Goal: Transaction & Acquisition: Purchase product/service

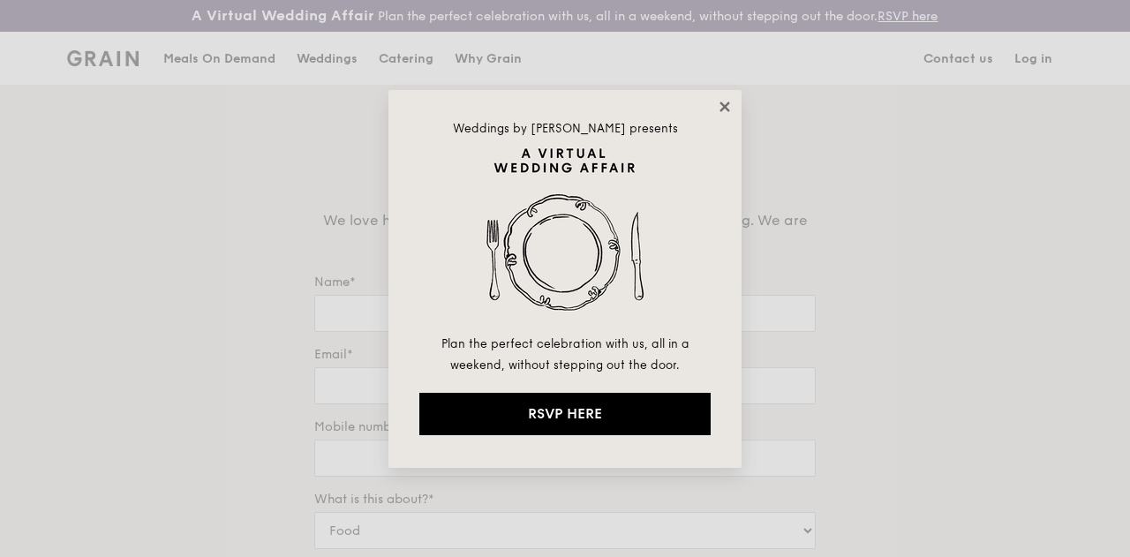
click at [721, 112] on icon at bounding box center [725, 107] width 16 height 16
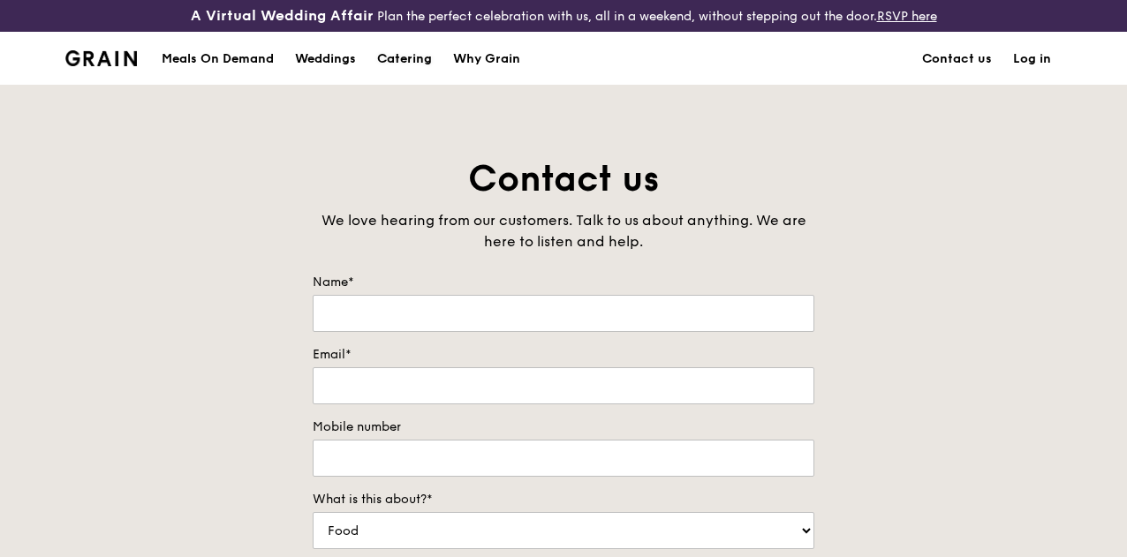
click at [422, 63] on div "Catering" at bounding box center [404, 59] width 55 height 53
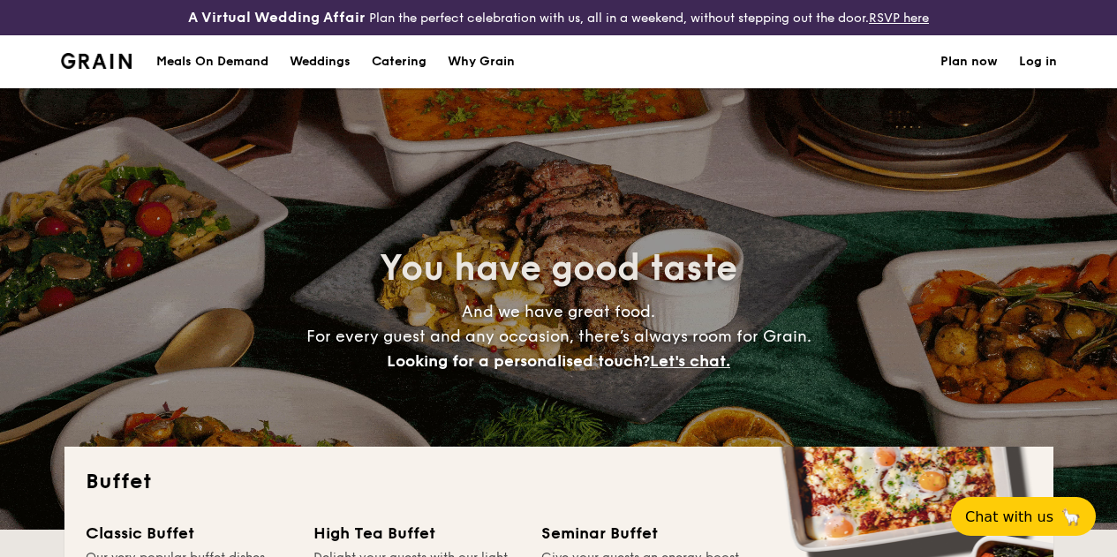
select select
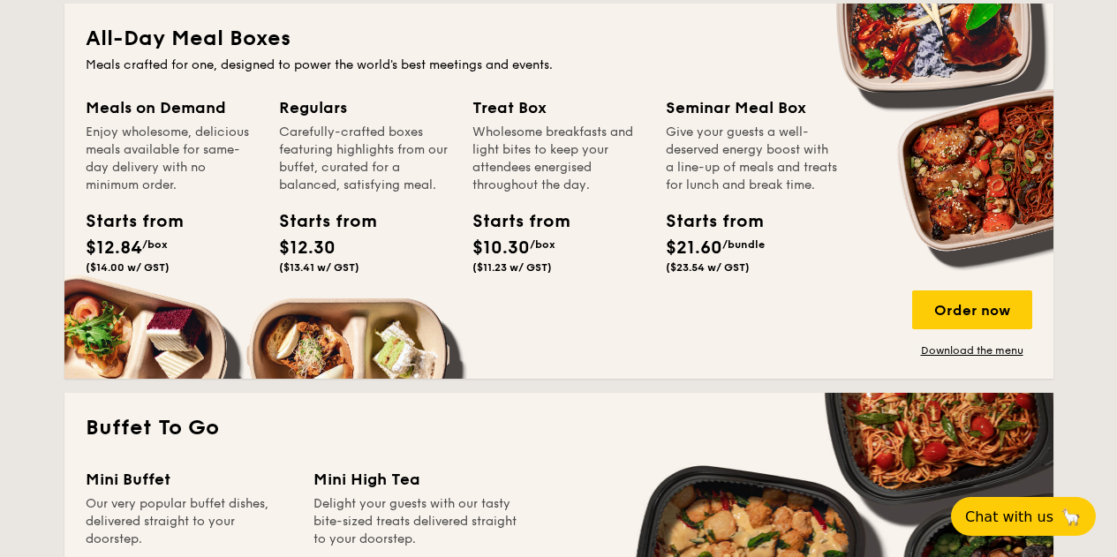
scroll to position [883, 0]
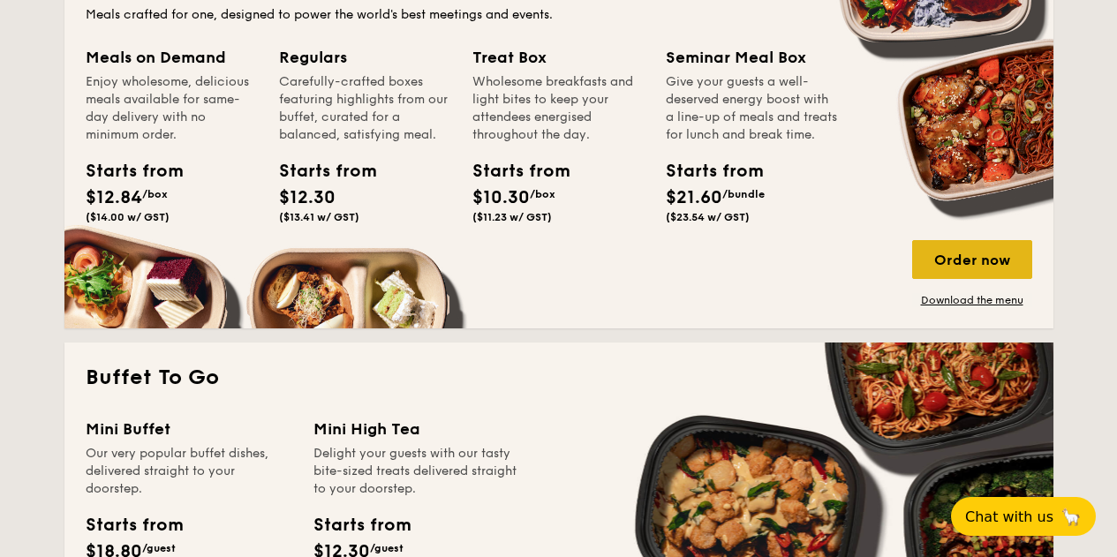
click at [933, 276] on div "Order now" at bounding box center [972, 259] width 120 height 39
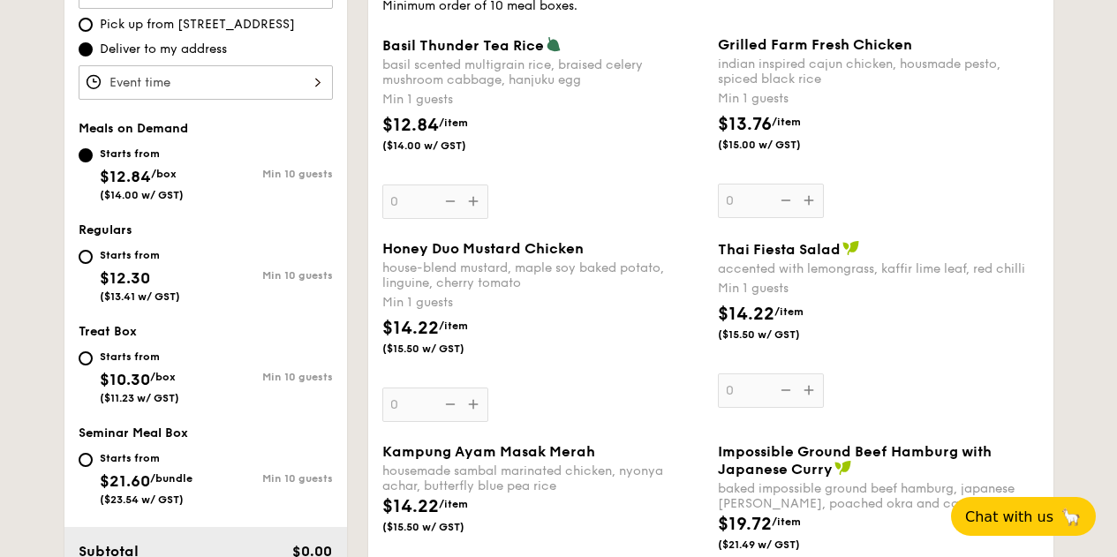
scroll to position [532, 0]
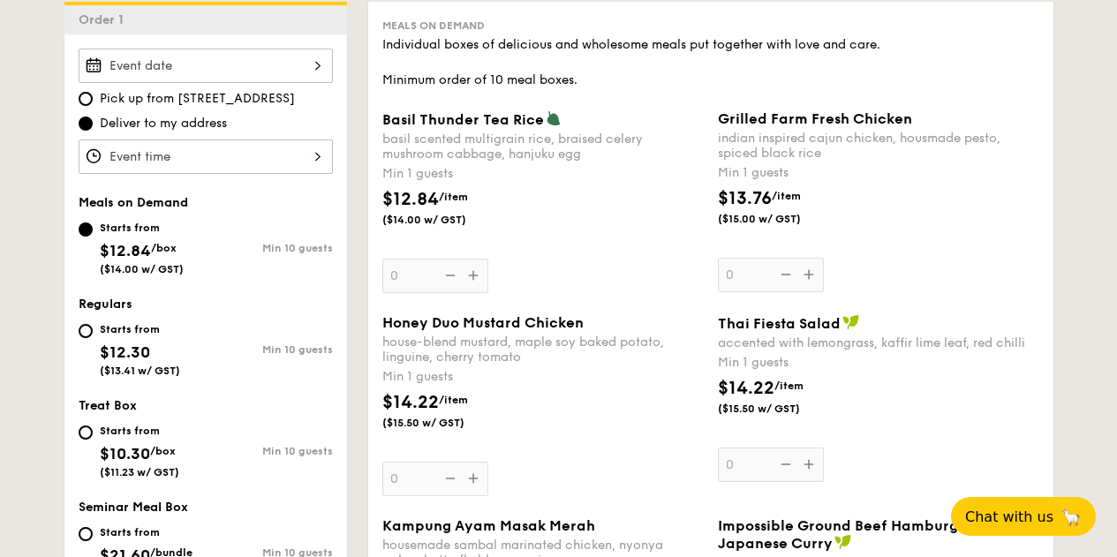
click at [281, 80] on input "Basil Thunder Tea Rice basil scented multigrain rice, braised celery mushroom c…" at bounding box center [206, 66] width 254 height 34
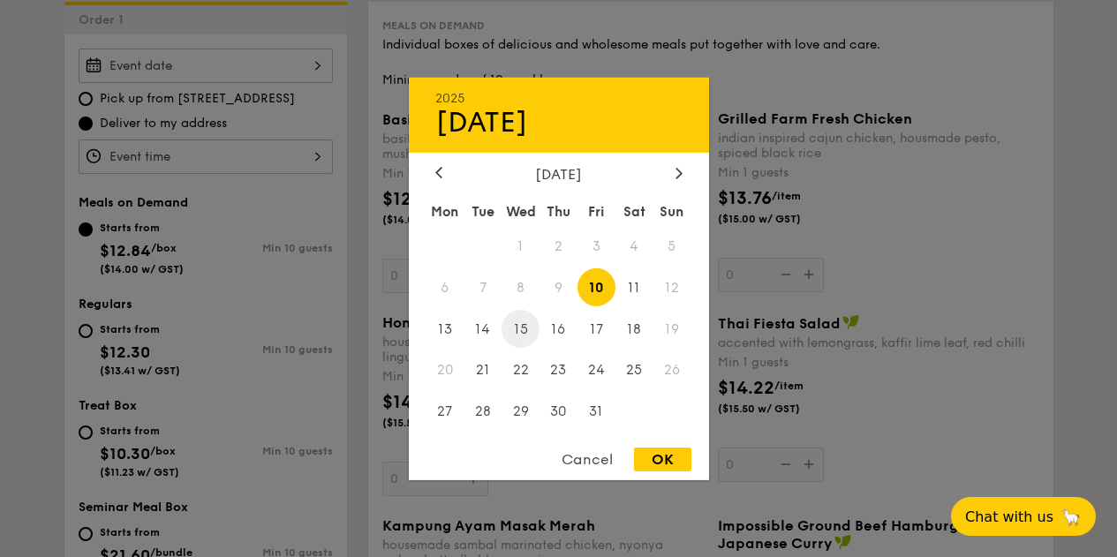
click at [521, 324] on span "15" at bounding box center [521, 329] width 38 height 38
click at [653, 459] on div "OK" at bounding box center [662, 460] width 57 height 24
type input "Oct 15, 2025"
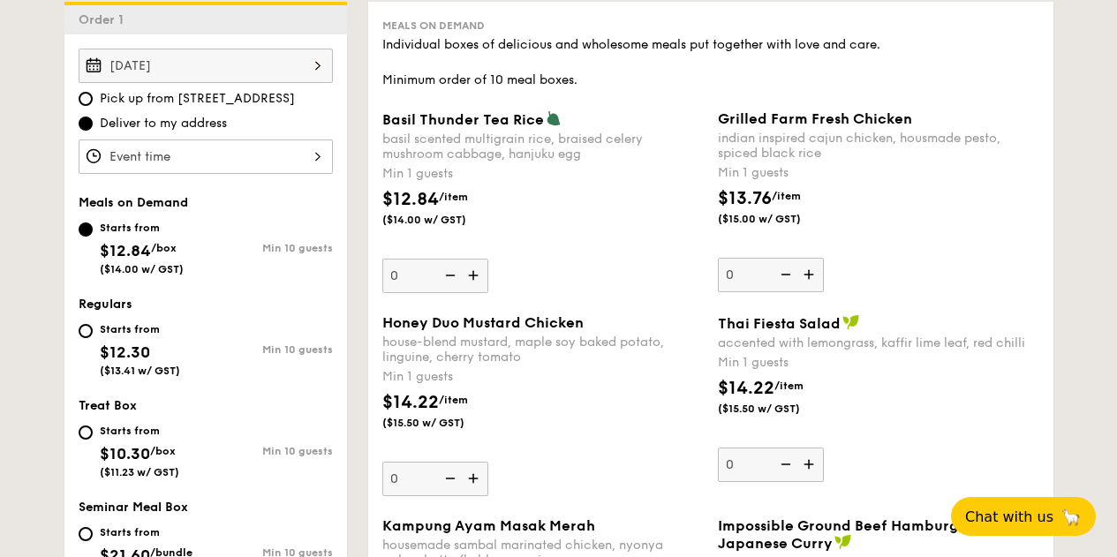
click at [276, 169] on input "Basil Thunder Tea Rice basil scented multigrain rice, braised celery mushroom c…" at bounding box center [206, 157] width 254 height 34
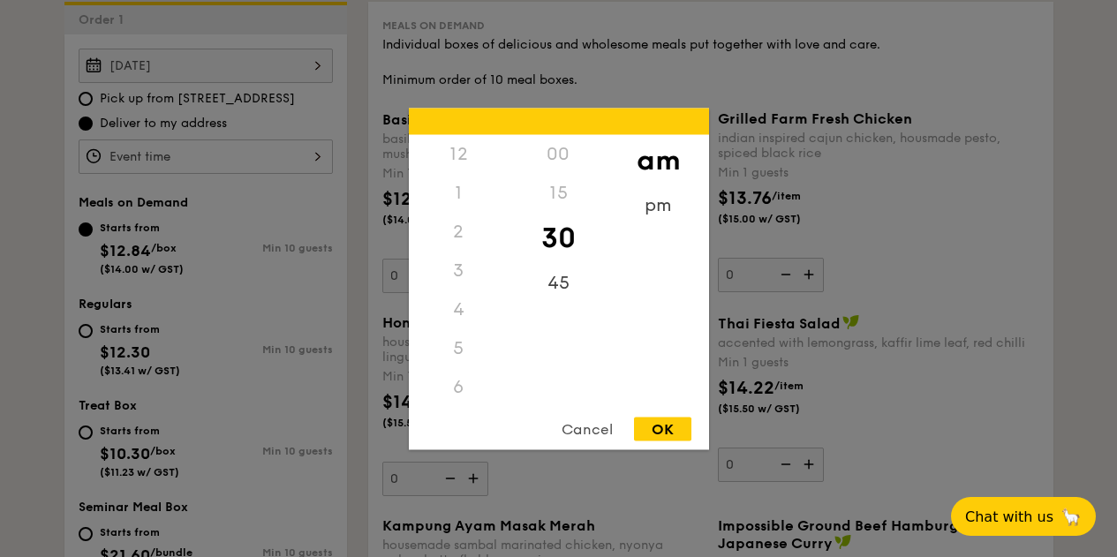
scroll to position [194, 0]
drag, startPoint x: 620, startPoint y: 221, endPoint x: 629, endPoint y: 215, distance: 10.3
click at [629, 215] on div "pm" at bounding box center [658, 210] width 100 height 51
click at [457, 193] on div "6" at bounding box center [459, 198] width 100 height 51
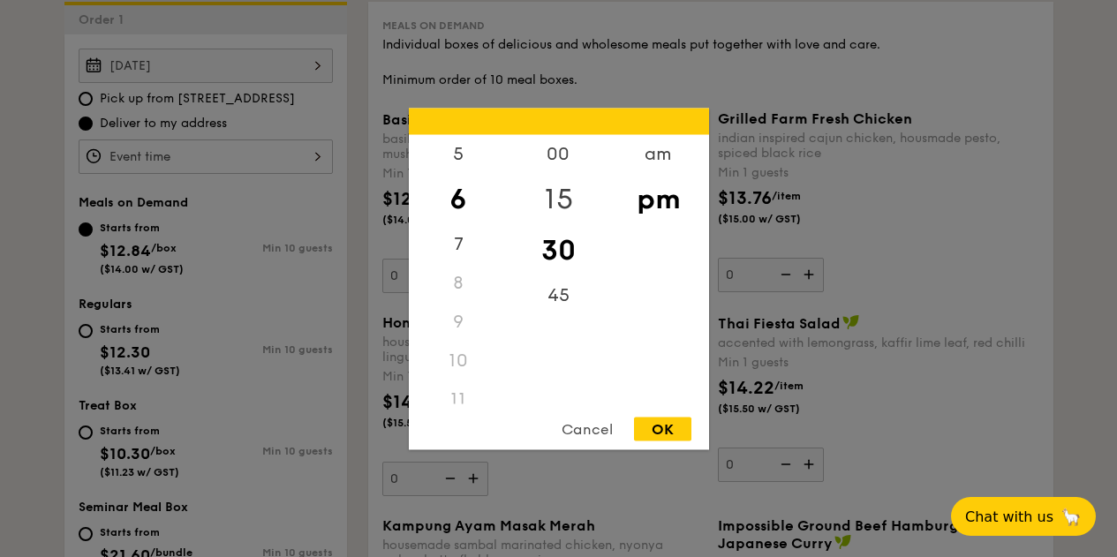
click at [567, 197] on div "15" at bounding box center [559, 198] width 100 height 51
click at [646, 431] on div "OK" at bounding box center [662, 429] width 57 height 24
type input "6:15PM"
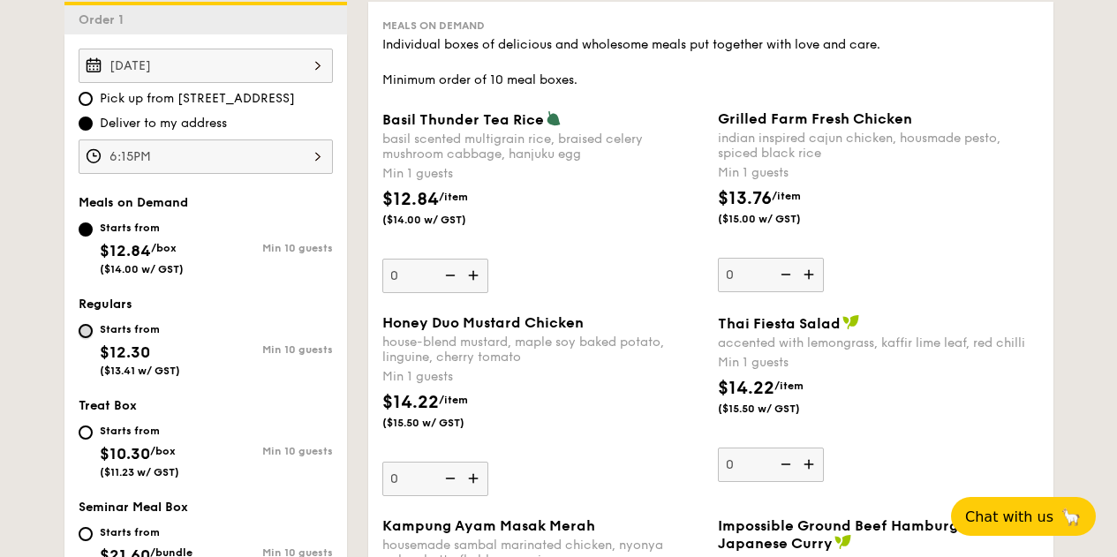
click at [85, 338] on input "Starts from $12.30 ($13.41 w/ GST) Min 10 guests" at bounding box center [86, 331] width 14 height 14
radio input "true"
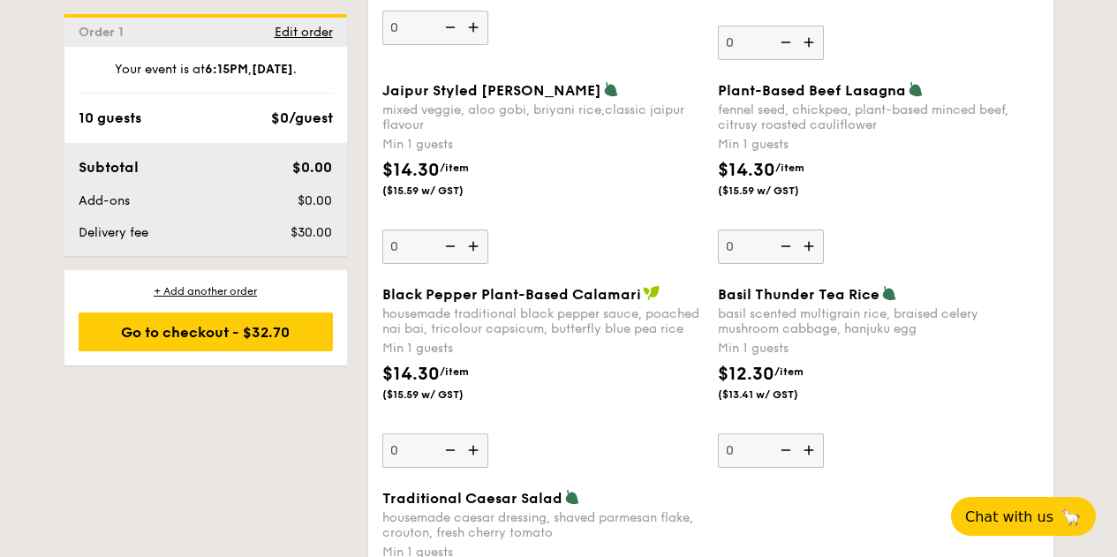
scroll to position [1950, 0]
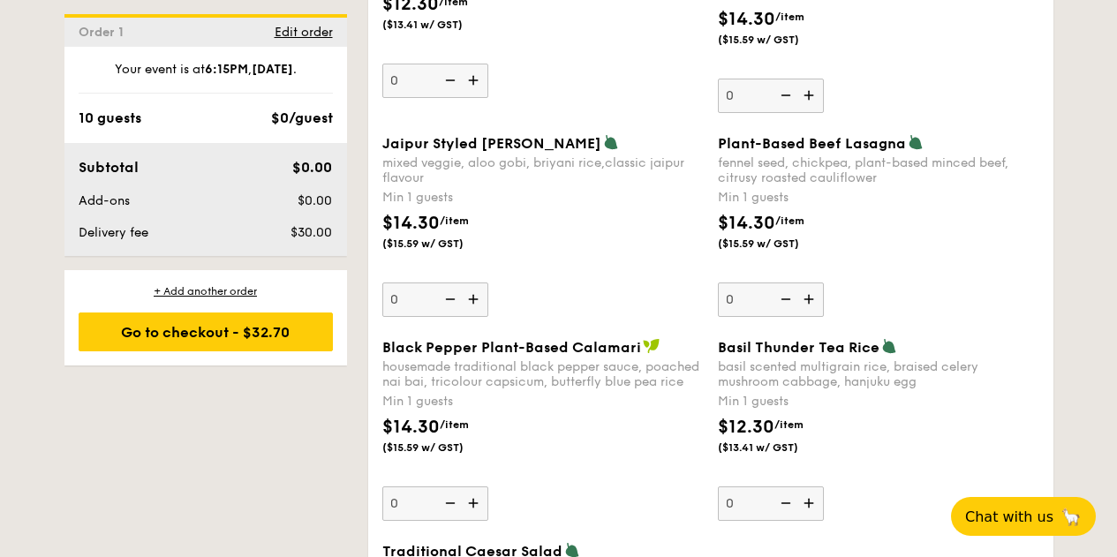
click at [611, 515] on div "Black Pepper Plant-Based Calamari housemade traditional black pepper sauce, poa…" at bounding box center [542, 429] width 321 height 183
click at [488, 515] on input "0" at bounding box center [435, 504] width 106 height 34
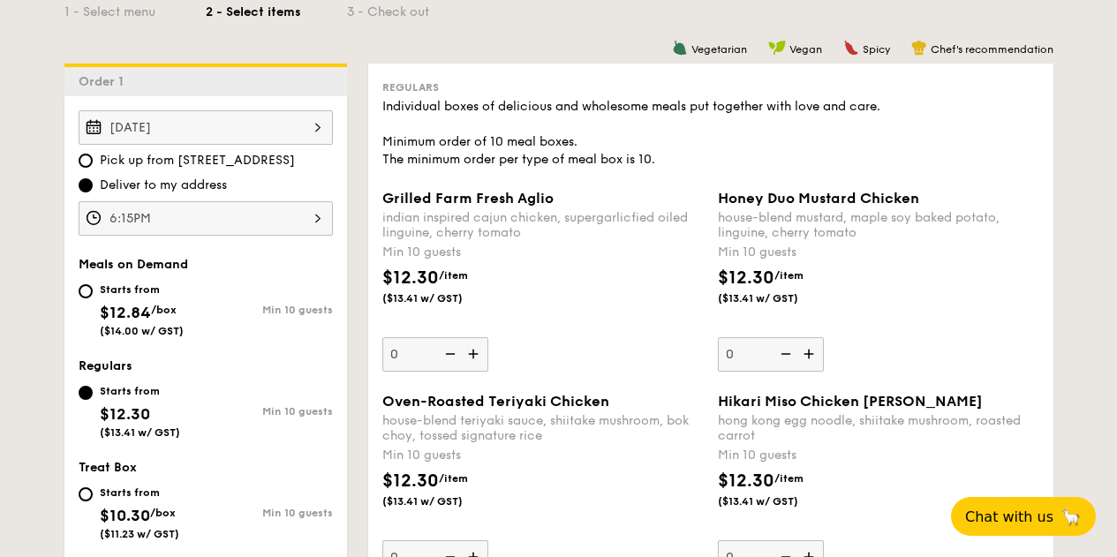
scroll to position [443, 0]
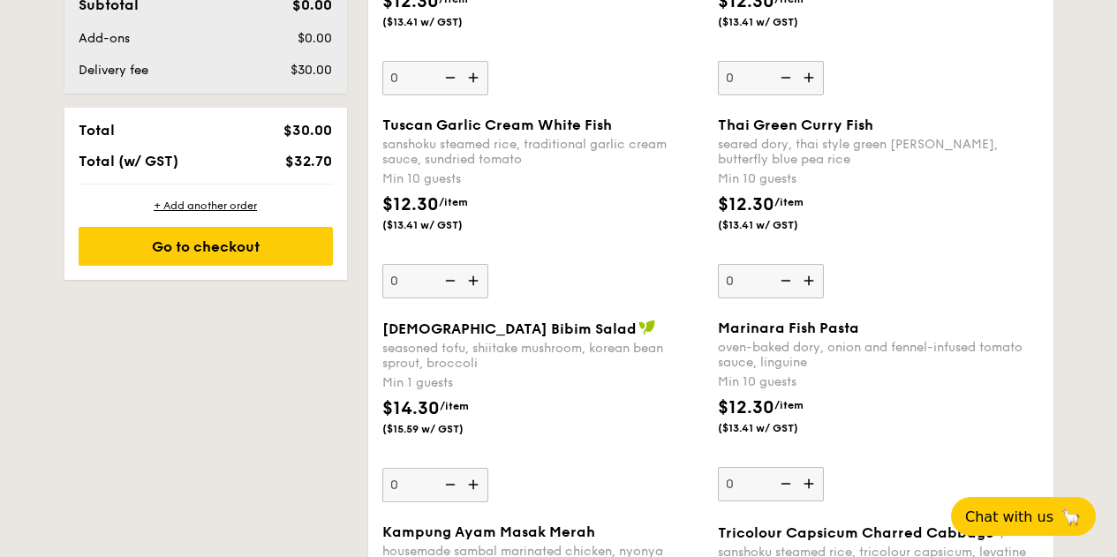
scroll to position [1241, 0]
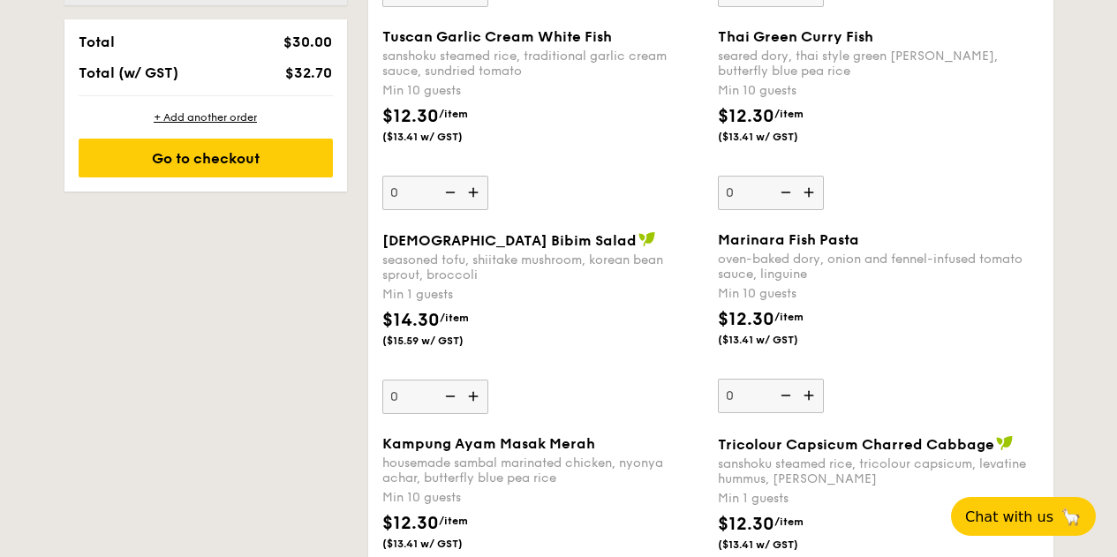
click at [406, 409] on input "0" at bounding box center [435, 397] width 106 height 34
type input "10"
click at [624, 268] on div "seasoned tofu, shiitake mushroom, korean bean sprout, broccoli" at bounding box center [542, 268] width 321 height 30
click at [488, 380] on input "10" at bounding box center [435, 397] width 106 height 34
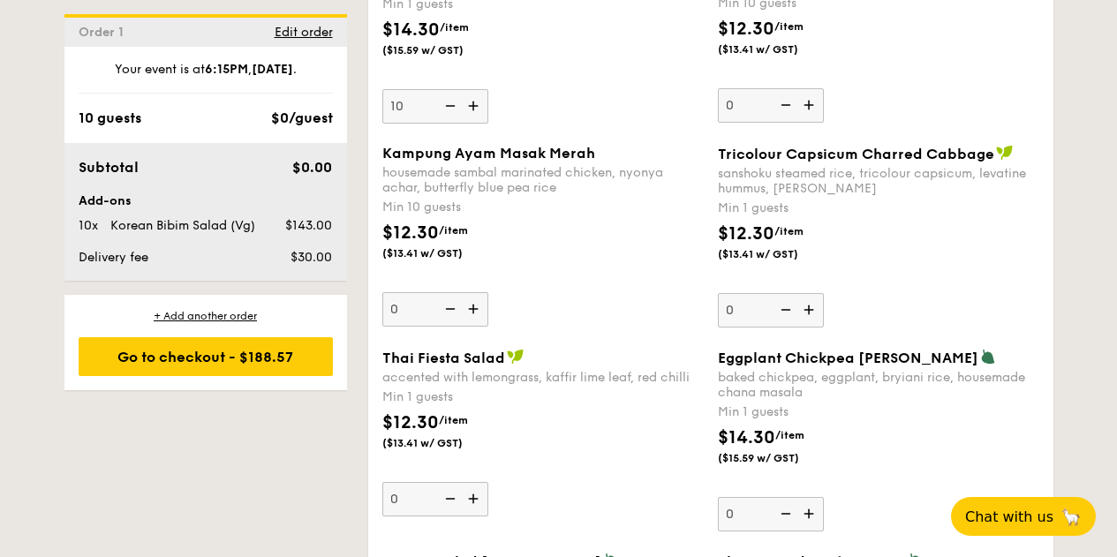
scroll to position [1442, 0]
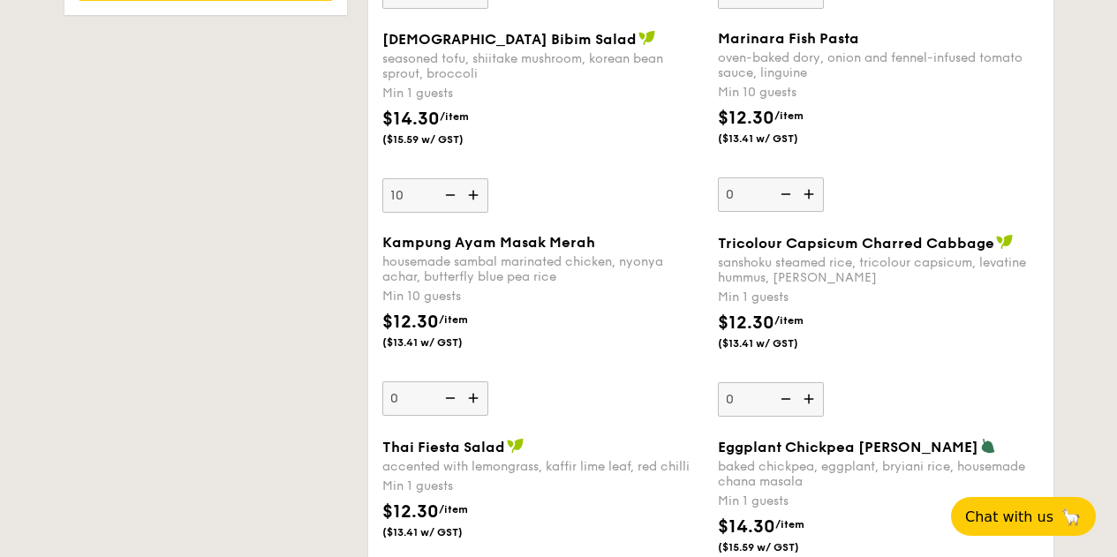
click at [585, 212] on div "Korean Bibim Salad seasoned tofu, shiitake mushroom, korean bean sprout, brocco…" at bounding box center [542, 121] width 321 height 183
click at [488, 212] on input "10" at bounding box center [435, 195] width 106 height 34
click at [611, 234] on div "Korean Bibim Salad seasoned tofu, shiitake mushroom, korean bean sprout, brocco…" at bounding box center [710, 132] width 671 height 204
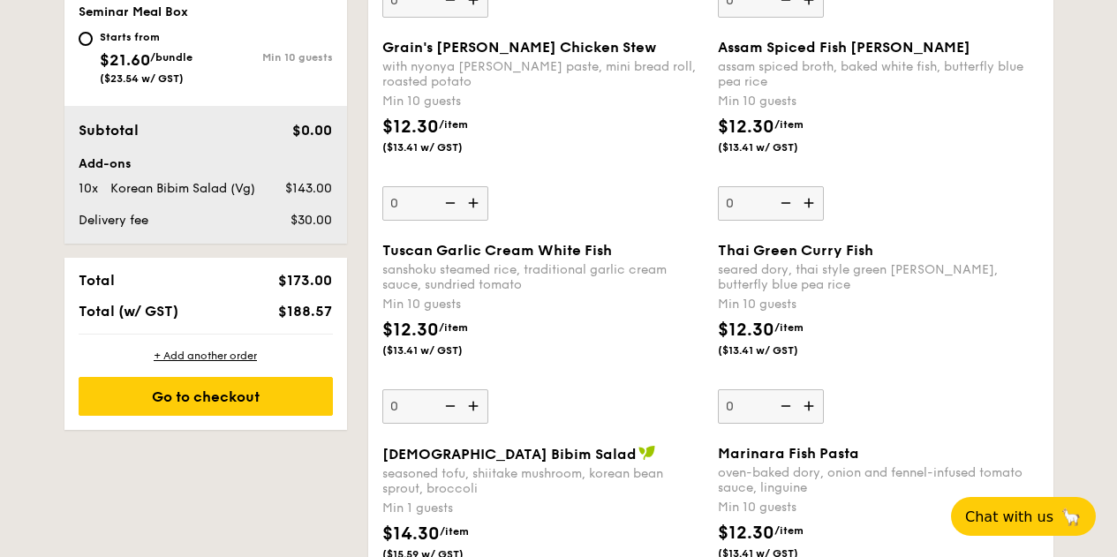
scroll to position [999, 0]
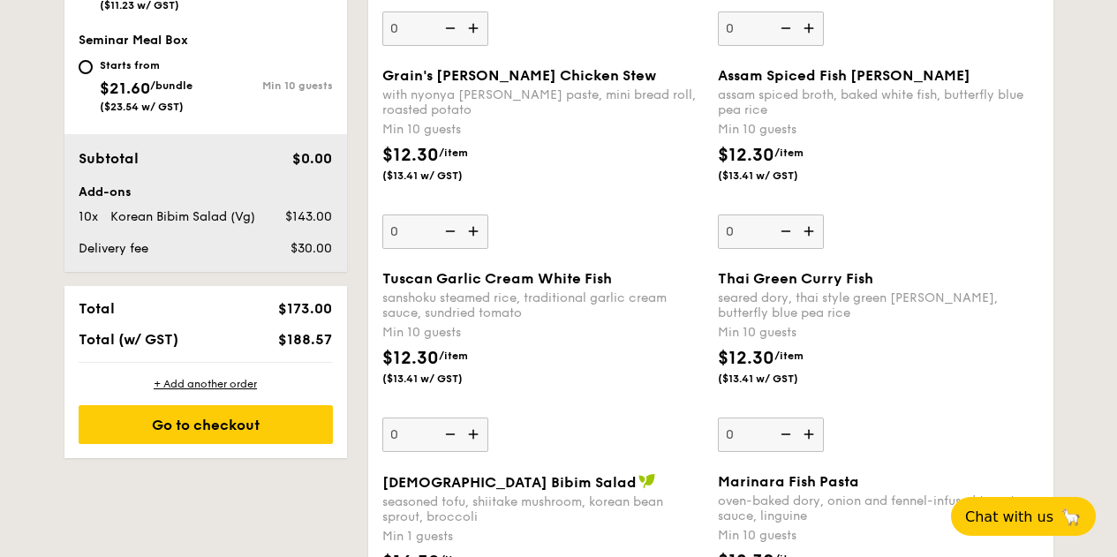
click at [813, 241] on img at bounding box center [810, 232] width 26 height 34
click at [813, 241] on input "0" at bounding box center [771, 232] width 106 height 34
click at [813, 241] on img at bounding box center [810, 232] width 26 height 34
click at [813, 241] on input "10" at bounding box center [771, 232] width 106 height 34
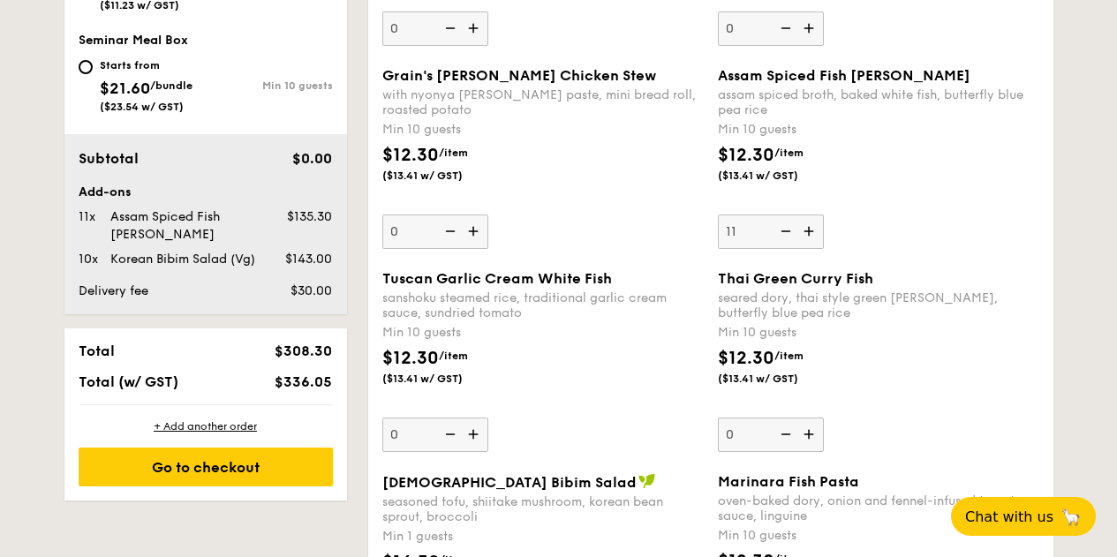
click at [813, 241] on img at bounding box center [810, 232] width 26 height 34
click at [813, 241] on input "11" at bounding box center [771, 232] width 106 height 34
click at [813, 241] on img at bounding box center [810, 232] width 26 height 34
click at [813, 241] on input "12" at bounding box center [771, 232] width 106 height 34
click at [791, 241] on img at bounding box center [784, 232] width 26 height 34
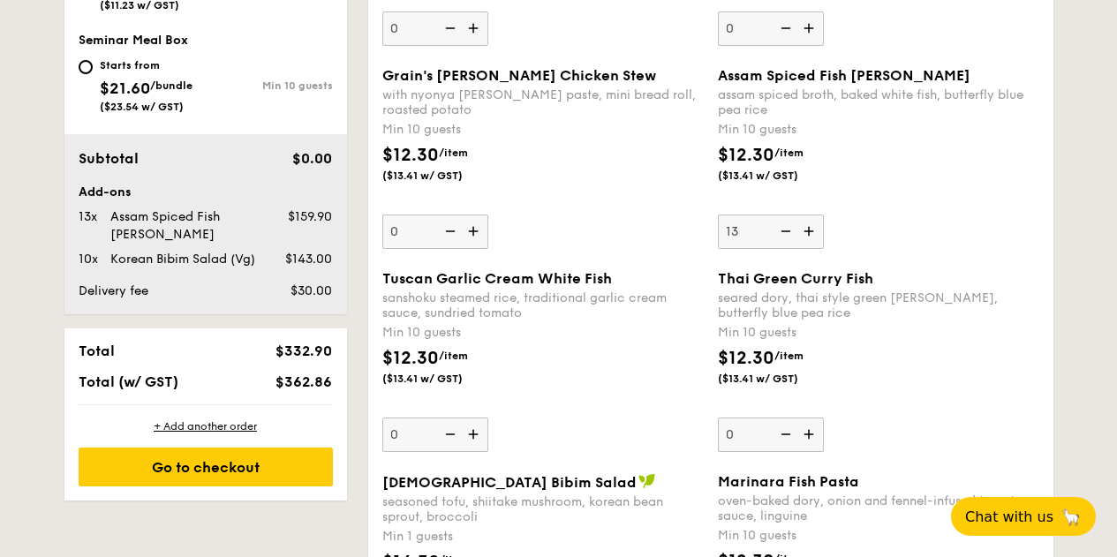
click at [791, 241] on input "13" at bounding box center [771, 232] width 106 height 34
click at [791, 241] on img at bounding box center [784, 232] width 26 height 34
click at [791, 241] on input "12" at bounding box center [771, 232] width 106 height 34
click at [791, 241] on img at bounding box center [784, 232] width 26 height 34
click at [791, 241] on input "11" at bounding box center [771, 232] width 106 height 34
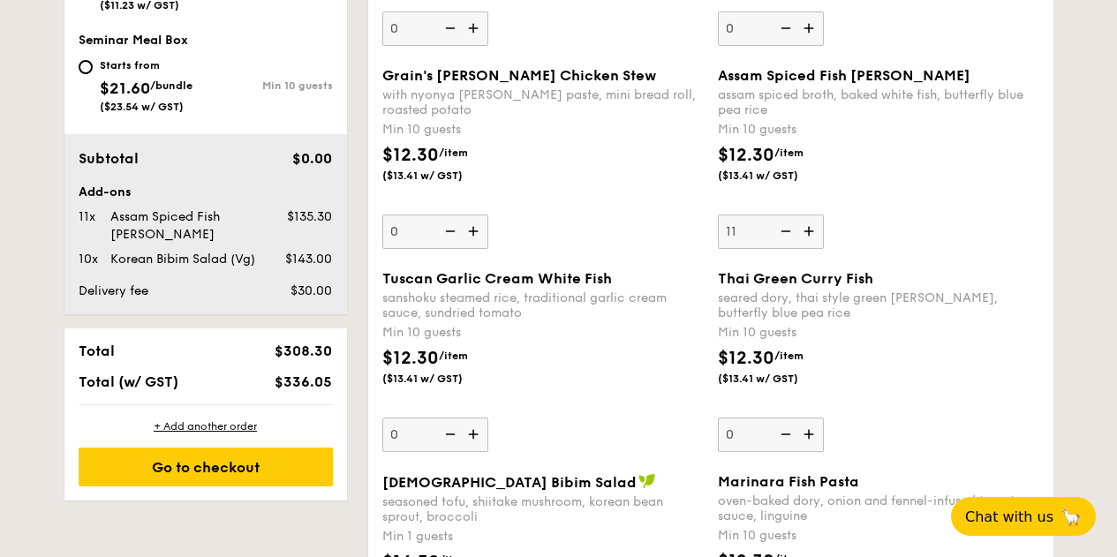
type input "10"
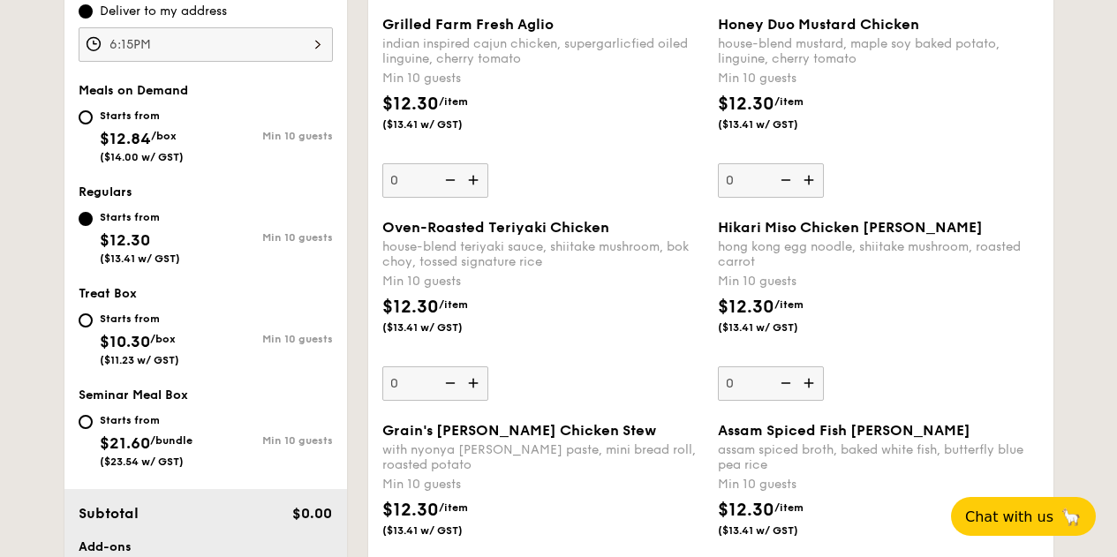
scroll to position [555, 0]
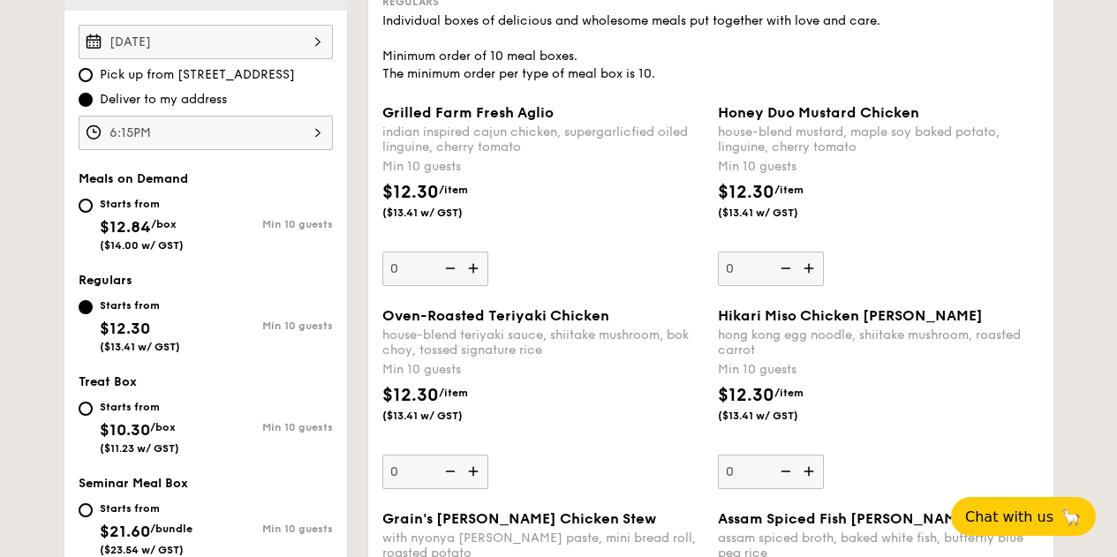
click at [480, 280] on img at bounding box center [475, 269] width 26 height 34
click at [480, 280] on input "0" at bounding box center [435, 269] width 106 height 34
type input "10"
click at [570, 261] on div "Grilled Farm Fresh Aglio indian inspired cajun chicken, supergarlicfied oiled l…" at bounding box center [542, 195] width 321 height 182
click at [488, 261] on input "10" at bounding box center [435, 269] width 106 height 34
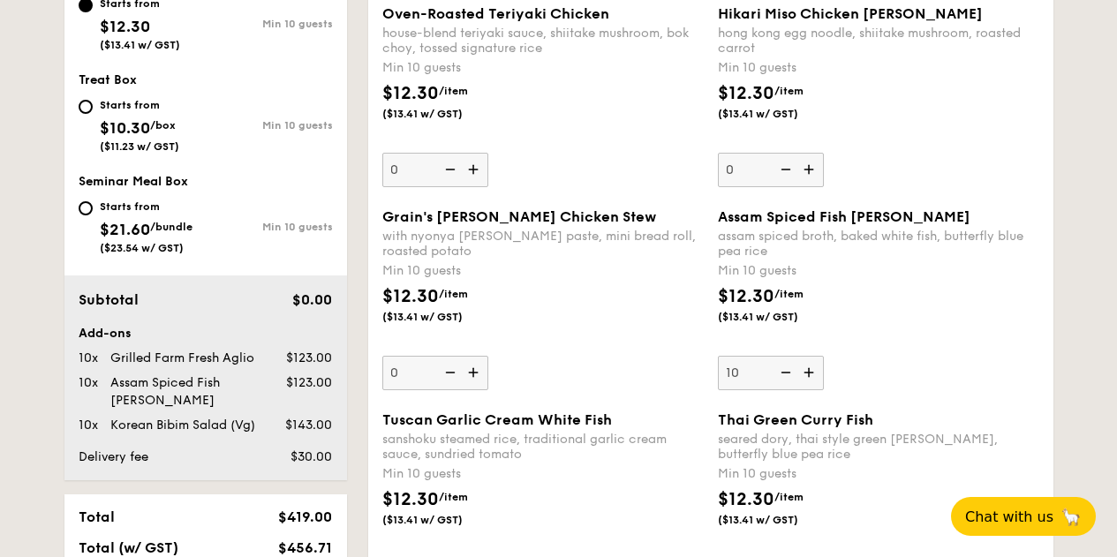
scroll to position [822, 0]
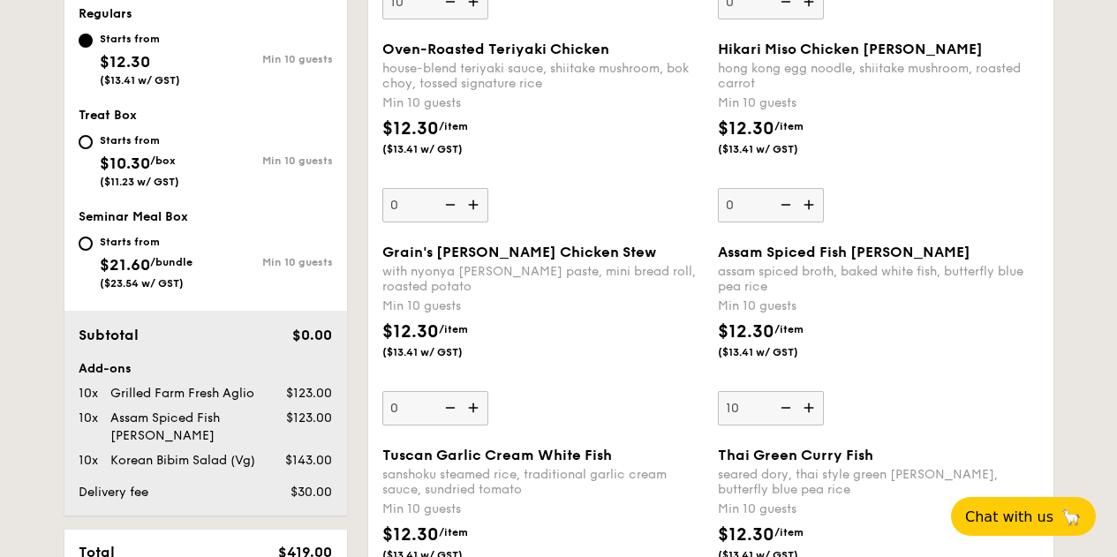
click at [810, 421] on img at bounding box center [810, 408] width 26 height 34
click at [810, 421] on input "10" at bounding box center [771, 408] width 106 height 34
click at [810, 421] on img at bounding box center [810, 408] width 26 height 34
click at [810, 421] on input "11" at bounding box center [771, 408] width 106 height 34
type input "12"
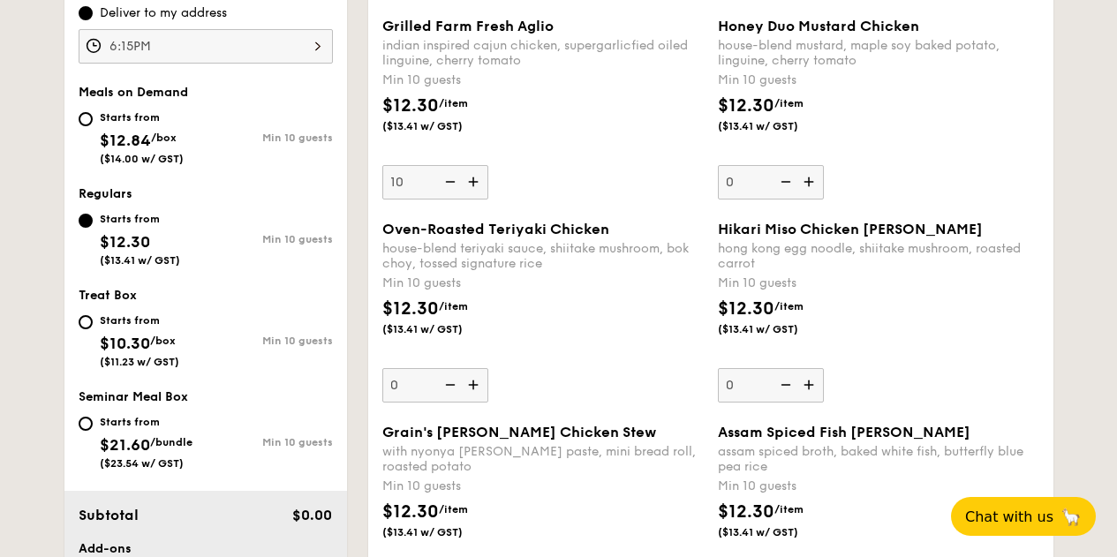
scroll to position [555, 0]
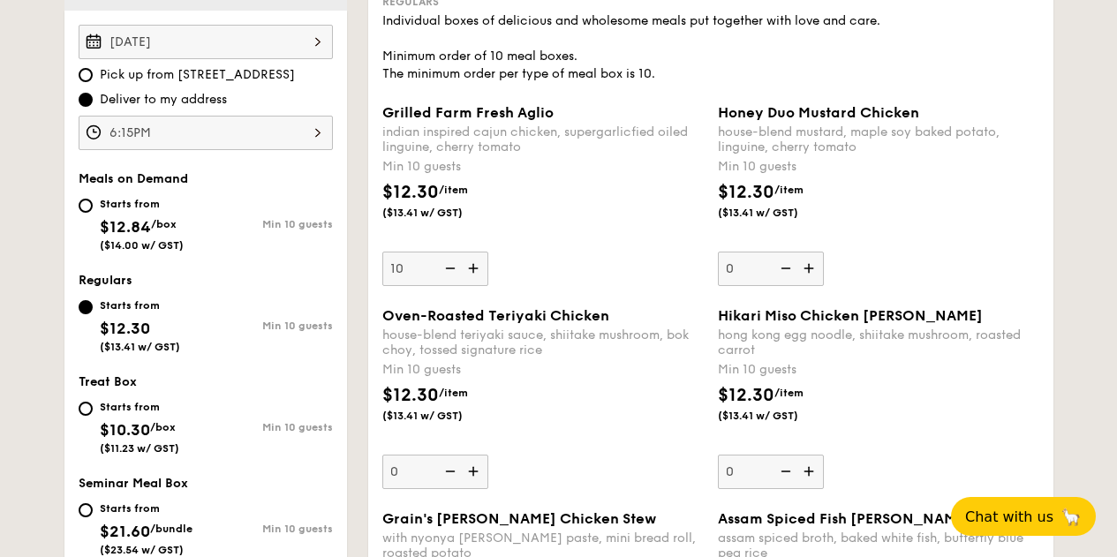
click at [478, 283] on img at bounding box center [475, 269] width 26 height 34
click at [478, 283] on input "10" at bounding box center [435, 269] width 106 height 34
click at [478, 283] on img at bounding box center [475, 269] width 26 height 34
click at [478, 283] on input "11" at bounding box center [435, 269] width 106 height 34
type input "12"
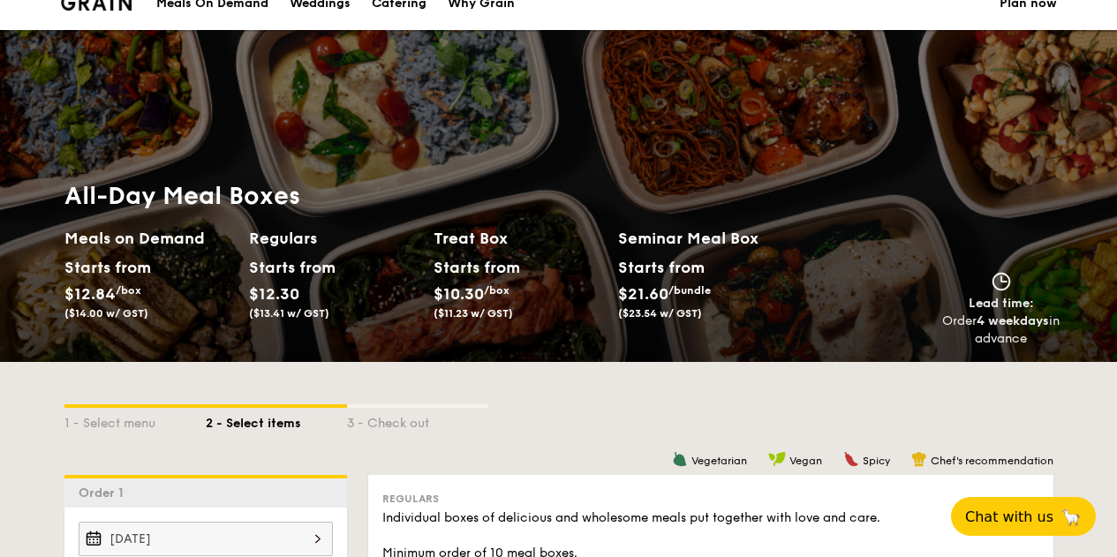
scroll to position [0, 0]
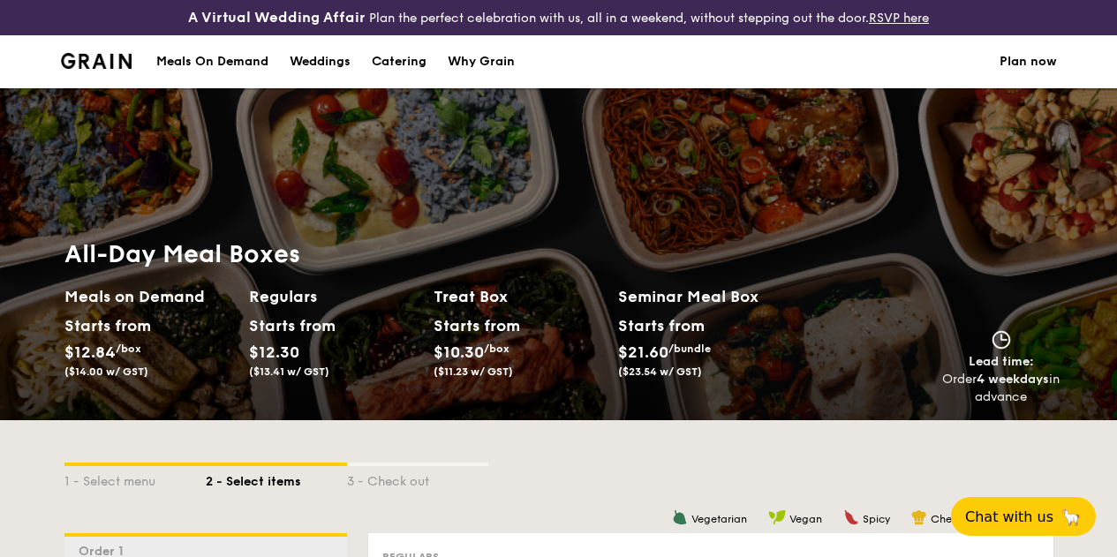
click at [89, 22] on div "A Virtual Wedding Affair Plan the perfect celebration with us, all in a weekend…" at bounding box center [558, 17] width 1117 height 35
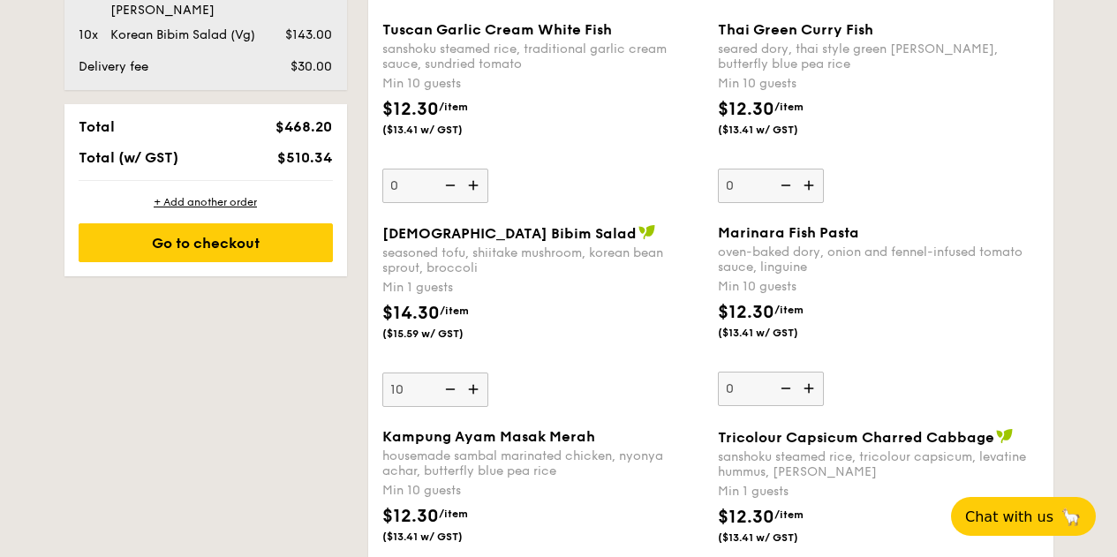
scroll to position [1330, 0]
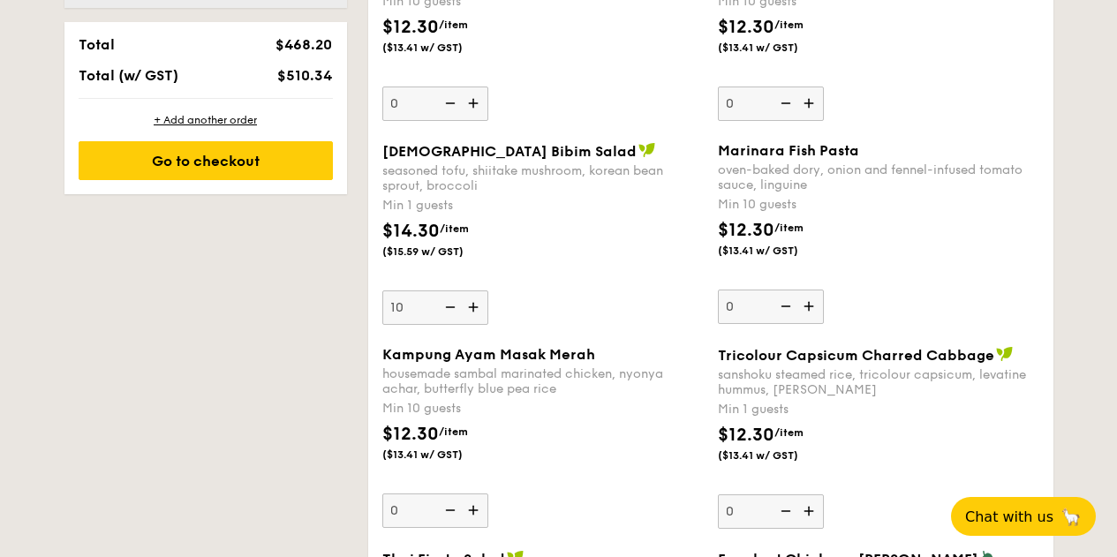
click at [442, 324] on img at bounding box center [448, 308] width 26 height 34
click at [442, 325] on input "10" at bounding box center [435, 308] width 106 height 34
click at [449, 320] on img at bounding box center [448, 308] width 26 height 34
click at [449, 320] on input "9" at bounding box center [435, 308] width 106 height 34
click at [449, 319] on img at bounding box center [448, 308] width 26 height 34
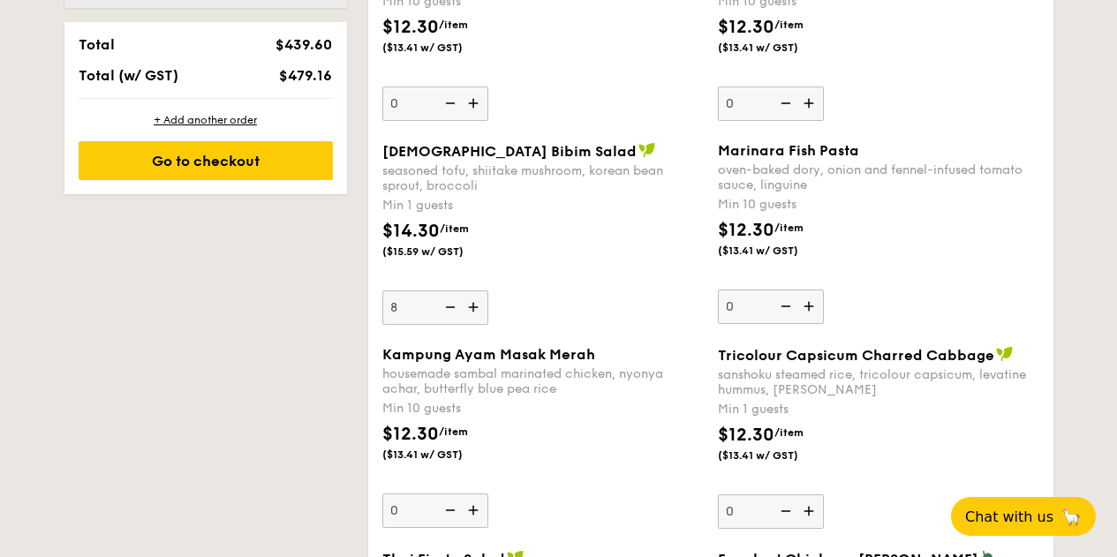
click at [449, 319] on input "8" at bounding box center [435, 308] width 106 height 34
click at [449, 320] on img at bounding box center [448, 308] width 26 height 34
click at [449, 320] on input "7" at bounding box center [435, 308] width 106 height 34
click at [449, 320] on img at bounding box center [448, 308] width 26 height 34
click at [449, 320] on input "6" at bounding box center [435, 308] width 106 height 34
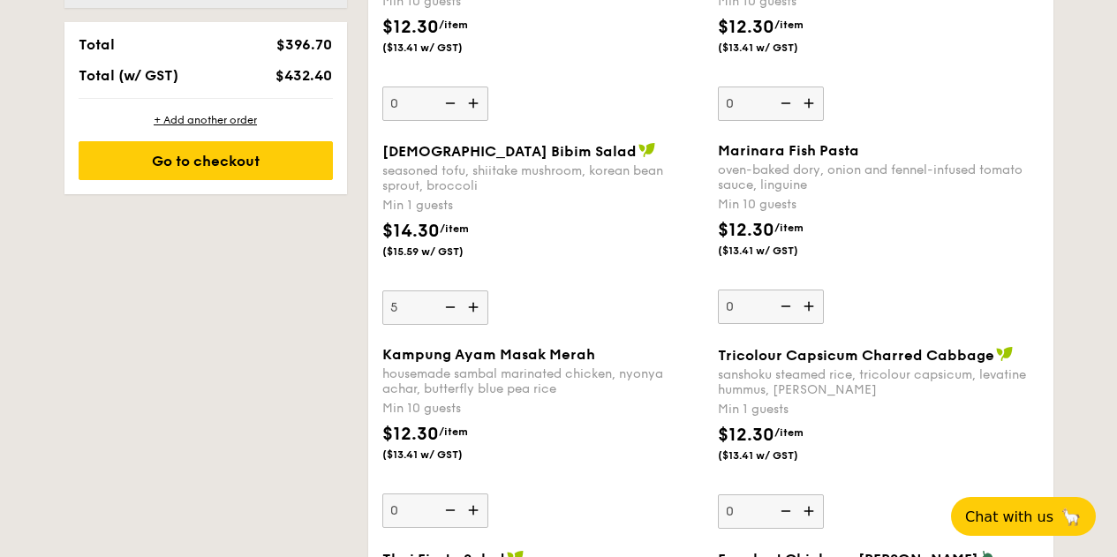
click at [449, 320] on img at bounding box center [448, 308] width 26 height 34
click at [449, 320] on input "5" at bounding box center [435, 308] width 106 height 34
click at [449, 320] on img at bounding box center [448, 308] width 26 height 34
click at [449, 320] on input "4" at bounding box center [435, 308] width 106 height 34
click at [449, 320] on img at bounding box center [448, 308] width 26 height 34
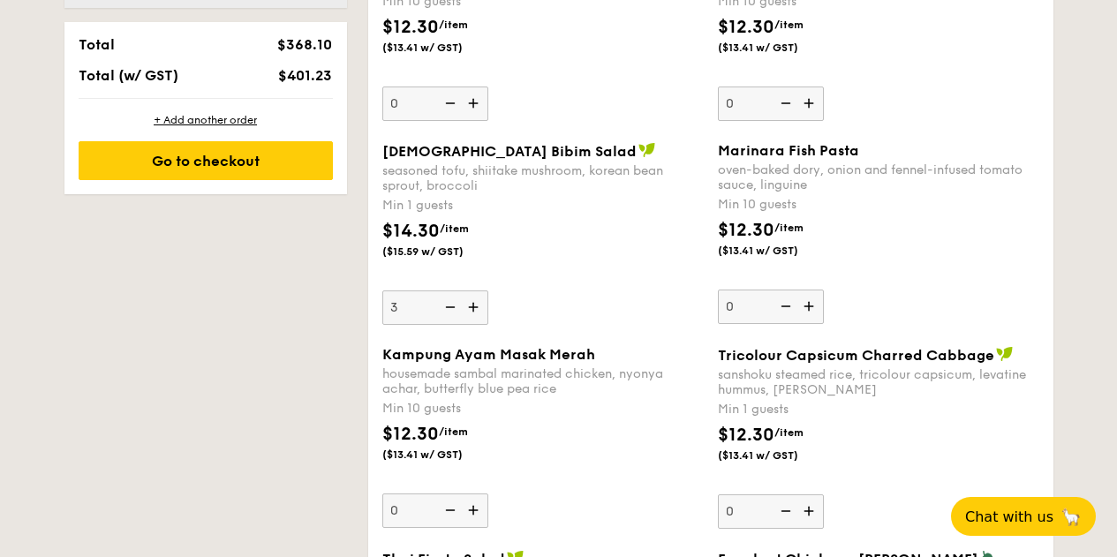
click at [449, 320] on input "3" at bounding box center [435, 308] width 106 height 34
click at [449, 320] on img at bounding box center [448, 308] width 26 height 34
click at [449, 320] on input "2" at bounding box center [435, 308] width 106 height 34
drag, startPoint x: 472, startPoint y: 319, endPoint x: 481, endPoint y: 317, distance: 9.0
click at [481, 316] on img at bounding box center [475, 308] width 26 height 34
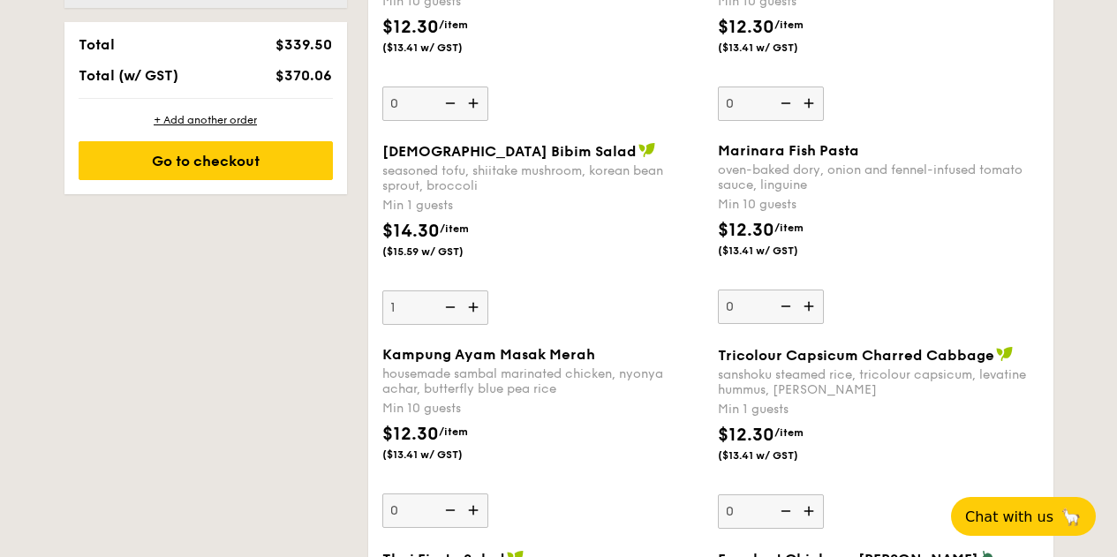
click at [481, 316] on input "1" at bounding box center [435, 308] width 106 height 34
type input "2"
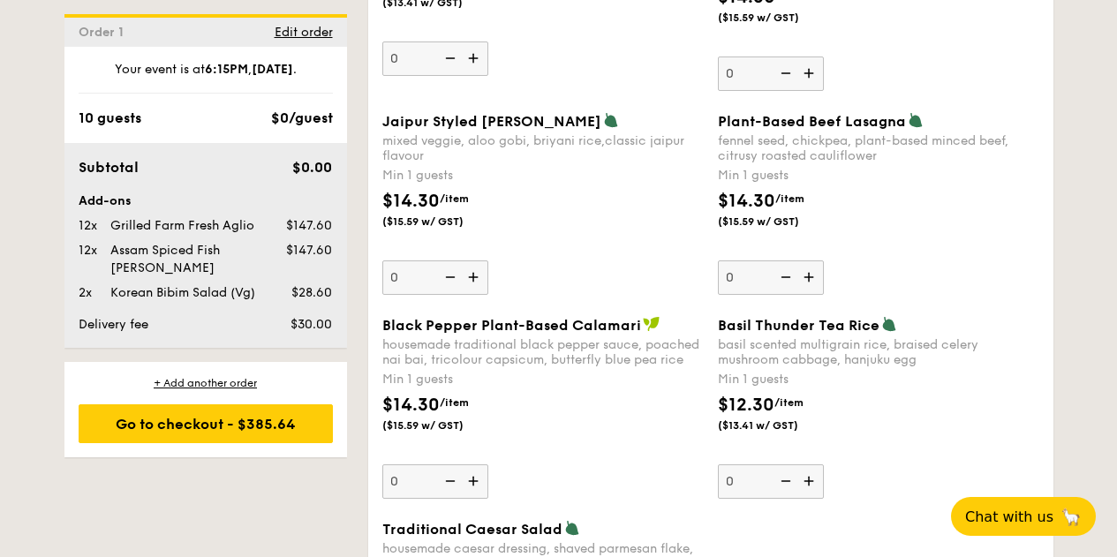
scroll to position [1995, 0]
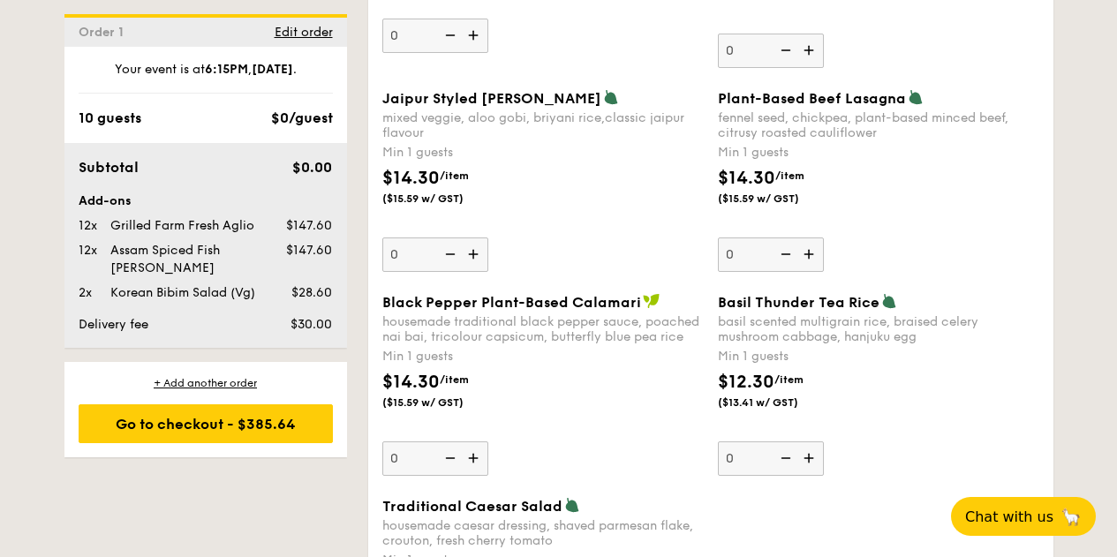
click at [814, 473] on img at bounding box center [810, 459] width 26 height 34
click at [814, 473] on input "0" at bounding box center [771, 459] width 106 height 34
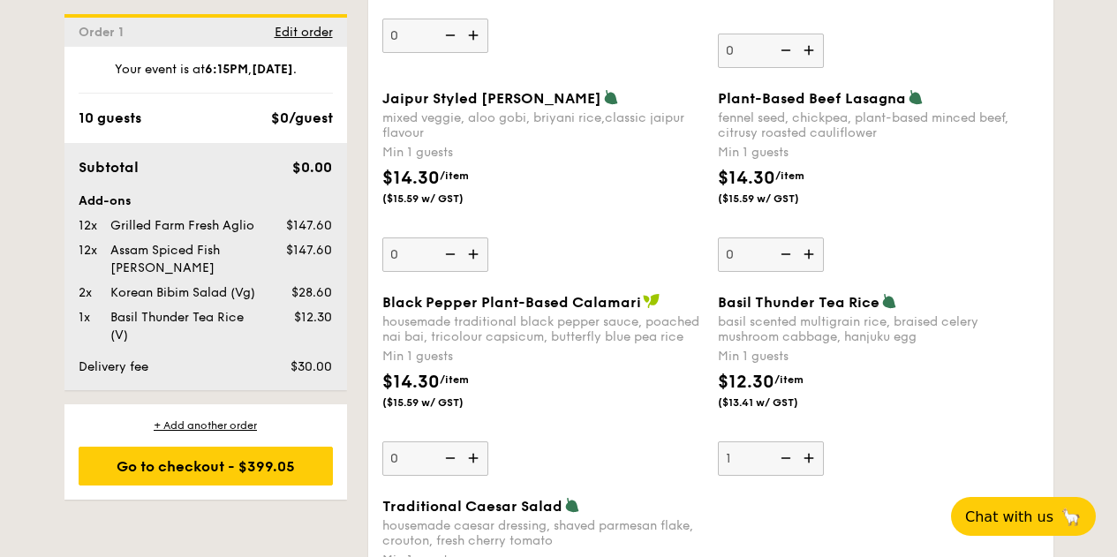
click at [814, 473] on img at bounding box center [810, 459] width 26 height 34
click at [814, 473] on input "1" at bounding box center [771, 459] width 106 height 34
type input "2"
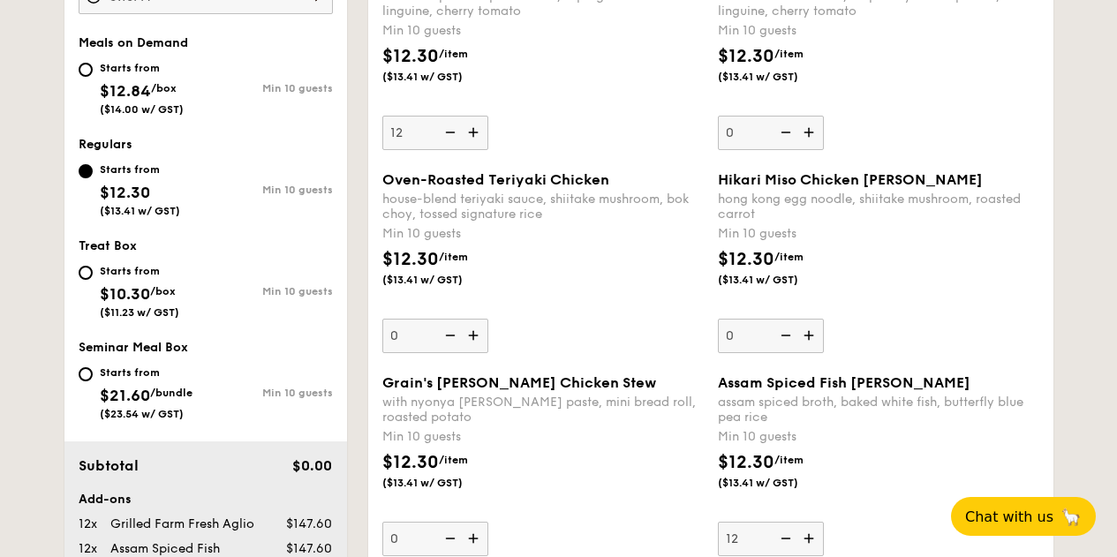
scroll to position [665, 0]
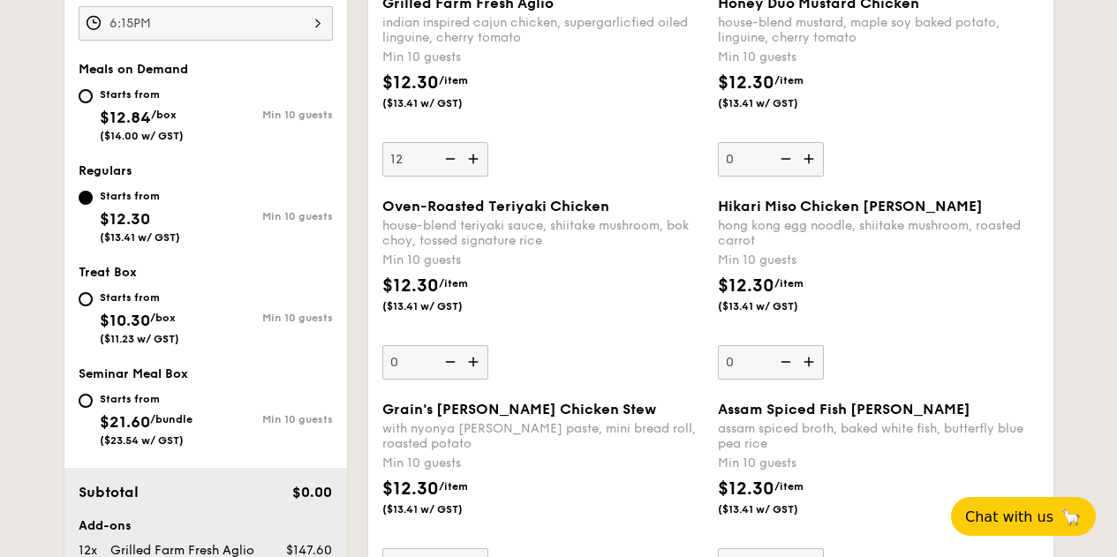
click at [450, 172] on img at bounding box center [448, 159] width 26 height 34
click at [450, 172] on input "12" at bounding box center [435, 159] width 106 height 34
click at [450, 172] on img at bounding box center [448, 159] width 26 height 34
click at [450, 172] on input "11" at bounding box center [435, 159] width 106 height 34
type input "10"
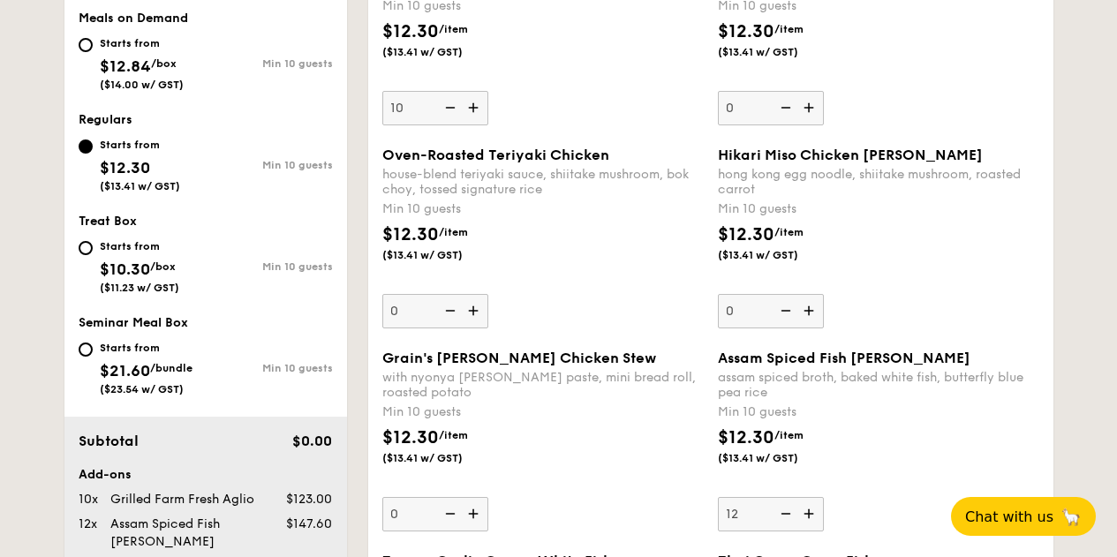
scroll to position [753, 0]
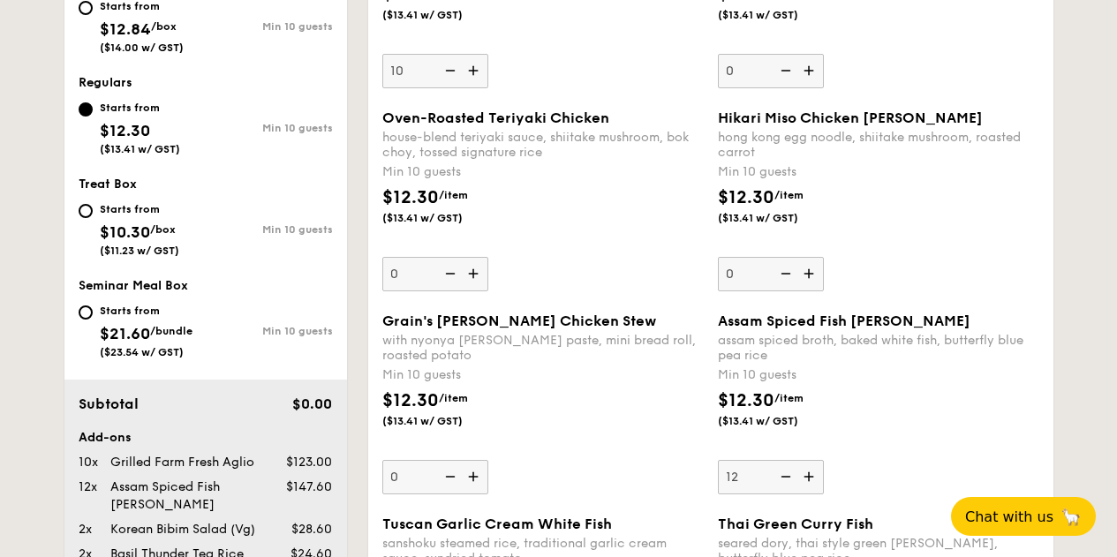
click at [784, 492] on img at bounding box center [784, 477] width 26 height 34
click at [784, 492] on input "12" at bounding box center [771, 477] width 106 height 34
click at [784, 492] on img at bounding box center [784, 477] width 26 height 34
click at [784, 492] on input "11" at bounding box center [771, 477] width 106 height 34
type input "10"
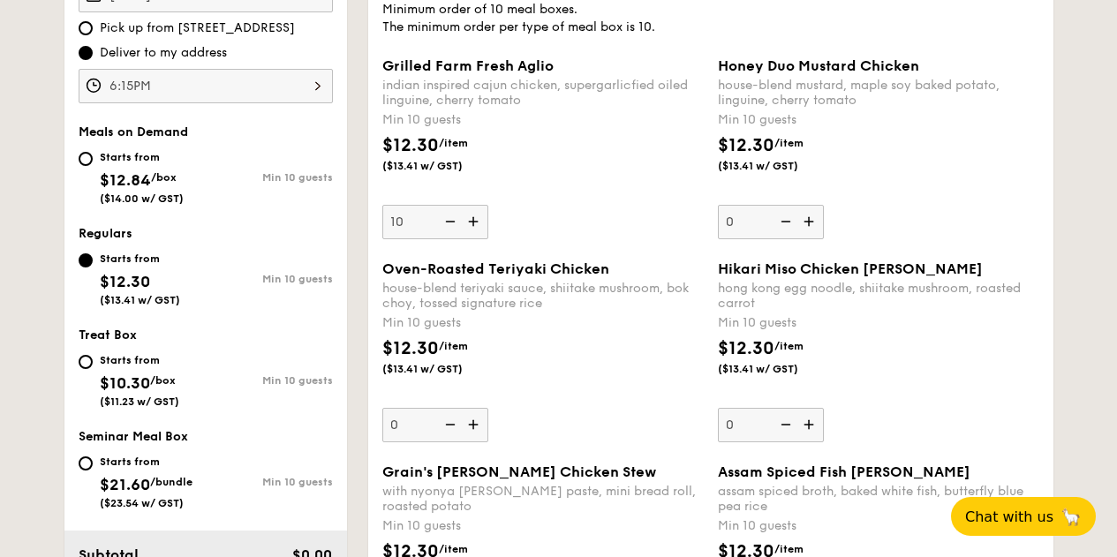
scroll to position [576, 0]
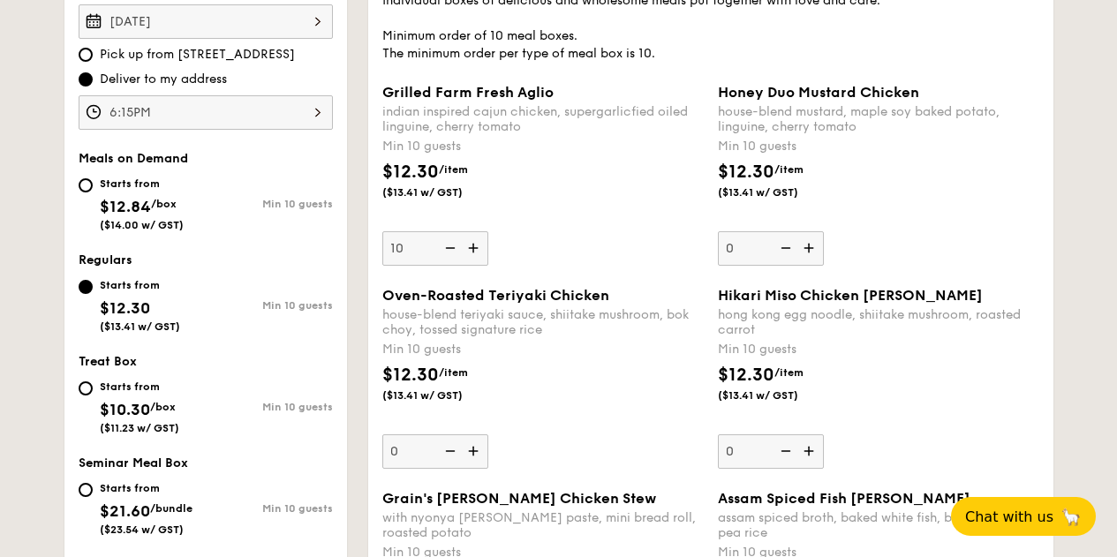
click at [811, 265] on img at bounding box center [810, 248] width 26 height 34
click at [811, 266] on input "0" at bounding box center [771, 248] width 106 height 34
click at [811, 265] on img at bounding box center [810, 248] width 26 height 34
click at [811, 266] on input "10" at bounding box center [771, 248] width 106 height 34
click at [811, 265] on img at bounding box center [810, 248] width 26 height 34
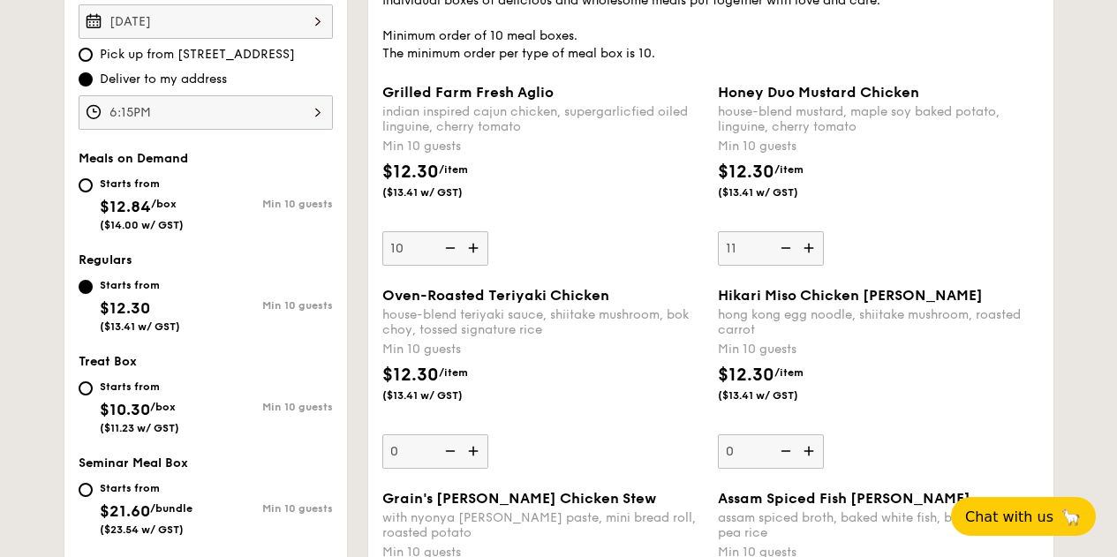
click at [811, 266] on input "11" at bounding box center [771, 248] width 106 height 34
click at [784, 261] on img at bounding box center [784, 248] width 26 height 34
click at [784, 261] on input "12" at bounding box center [771, 248] width 106 height 34
click at [783, 260] on img at bounding box center [784, 248] width 26 height 34
click at [783, 260] on input "11" at bounding box center [771, 248] width 106 height 34
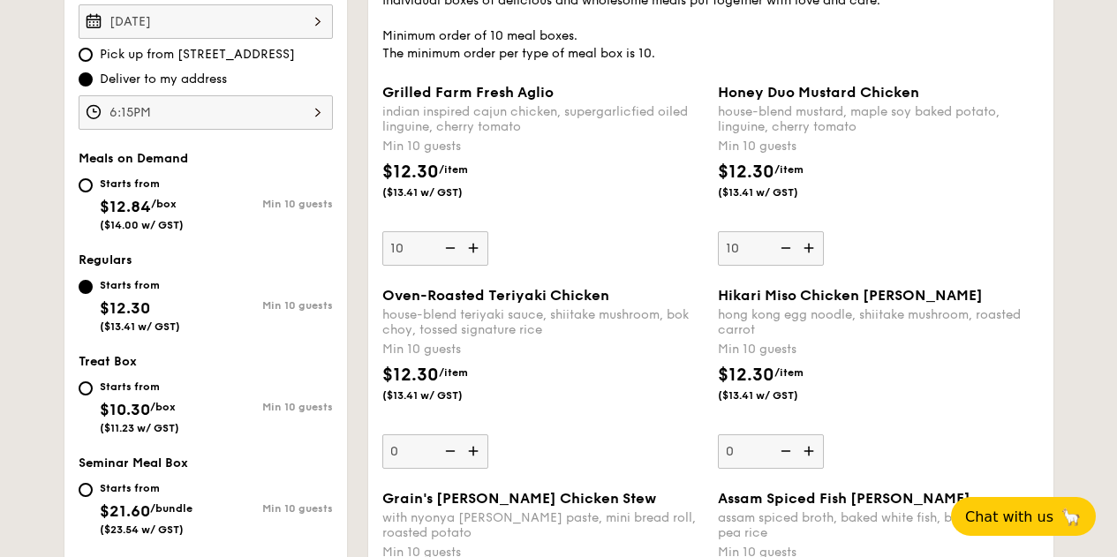
click at [597, 125] on div "indian inspired cajun chicken, supergarlicfied oiled linguine, cherry tomato" at bounding box center [542, 119] width 321 height 30
click at [488, 231] on input "10" at bounding box center [435, 248] width 106 height 34
click at [764, 134] on div "house-blend mustard, maple soy baked potato, linguine, cherry tomato" at bounding box center [878, 119] width 321 height 30
click at [764, 231] on input "10" at bounding box center [771, 248] width 106 height 34
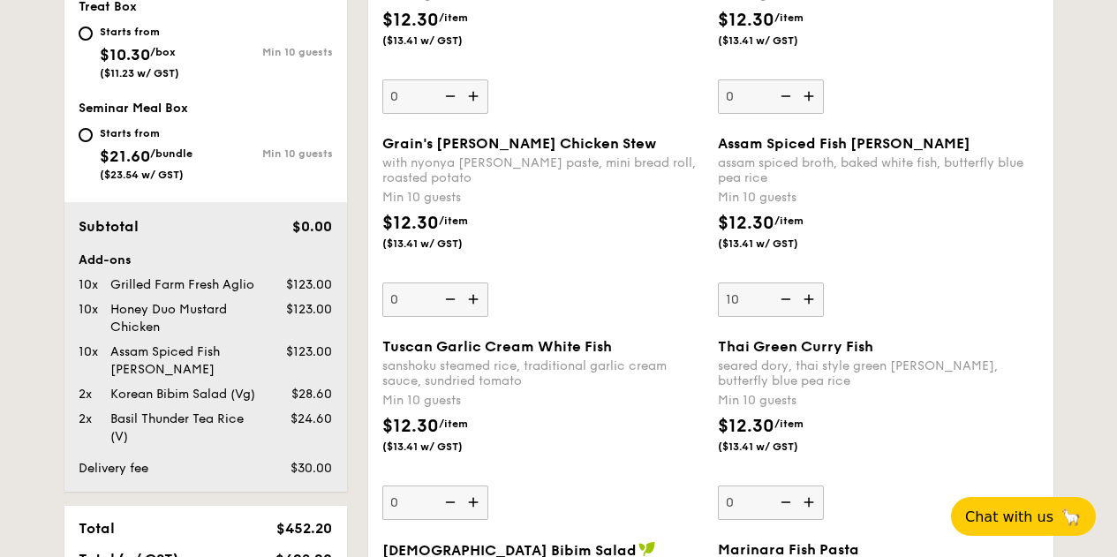
scroll to position [561, 0]
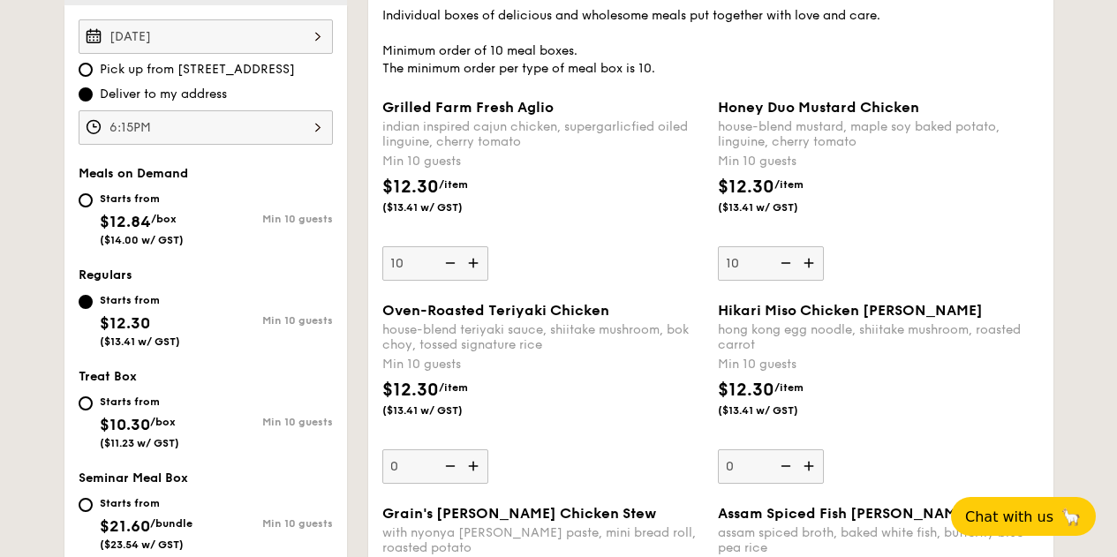
drag, startPoint x: 1046, startPoint y: 123, endPoint x: 1058, endPoint y: 125, distance: 12.5
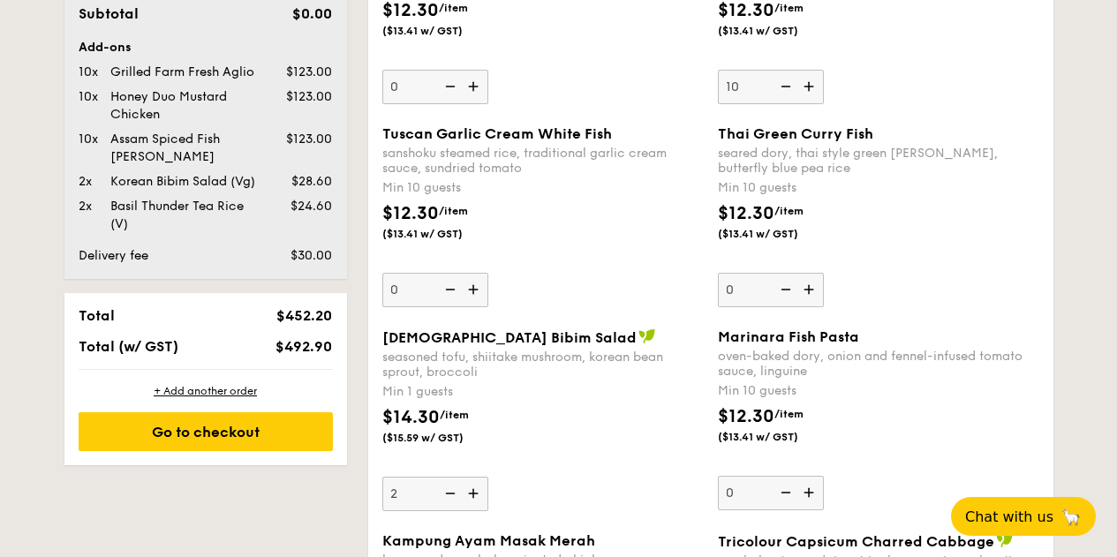
scroll to position [1269, 0]
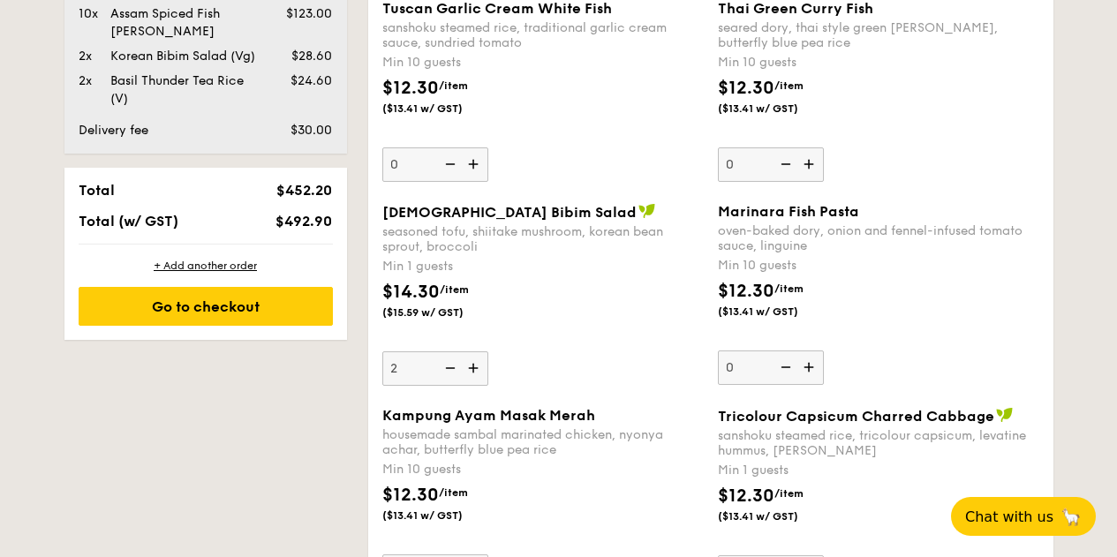
click at [454, 219] on span "Korean Bibim Salad" at bounding box center [509, 212] width 254 height 17
click at [454, 351] on input "2" at bounding box center [435, 368] width 106 height 34
click at [454, 219] on span "Korean Bibim Salad" at bounding box center [509, 212] width 254 height 17
click at [454, 351] on input "2" at bounding box center [435, 368] width 106 height 34
click at [454, 219] on span "Korean Bibim Salad" at bounding box center [509, 212] width 254 height 17
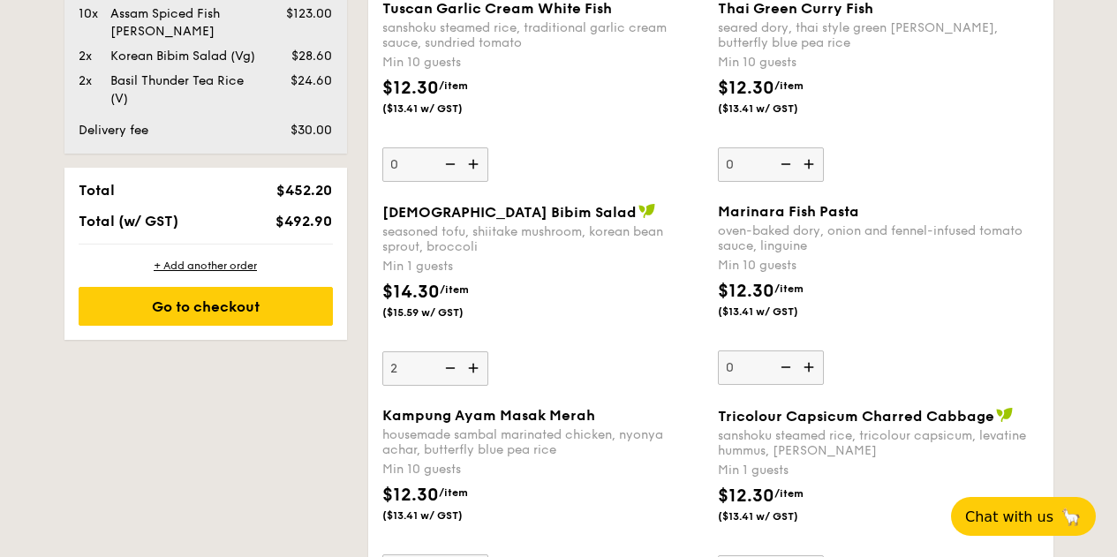
click at [454, 351] on input "2" at bounding box center [435, 368] width 106 height 34
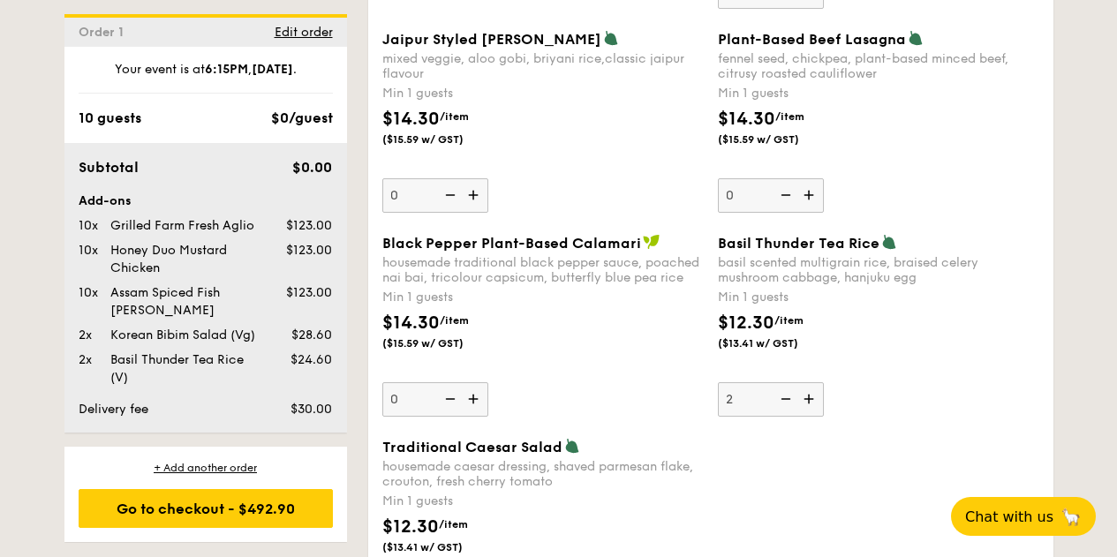
scroll to position [2067, 0]
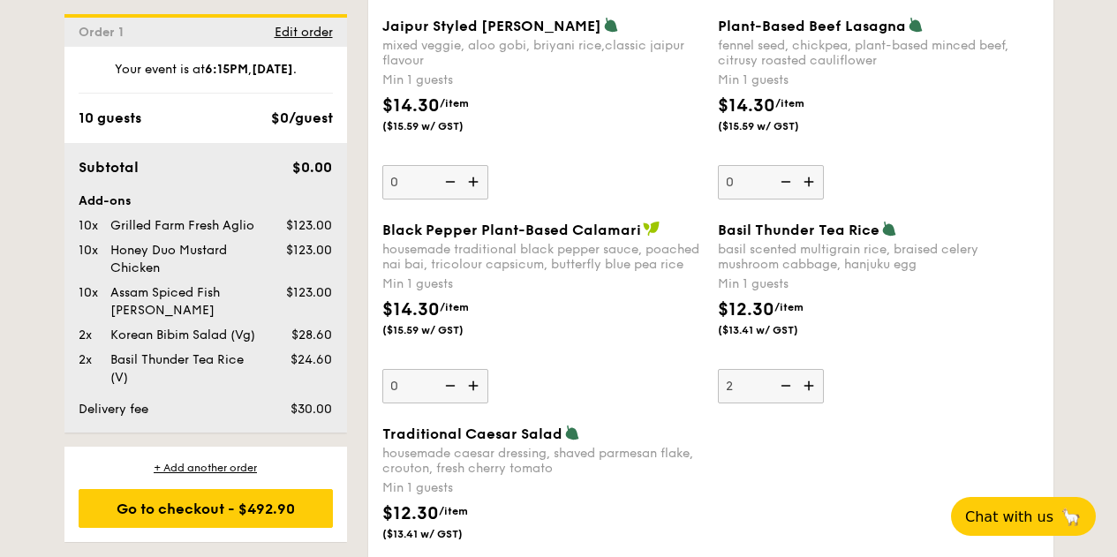
drag, startPoint x: 722, startPoint y: 238, endPoint x: 871, endPoint y: 245, distance: 148.5
click at [875, 238] on span "Basil Thunder Tea Rice" at bounding box center [799, 230] width 162 height 17
click at [824, 369] on input "2" at bounding box center [771, 386] width 106 height 34
drag, startPoint x: 878, startPoint y: 245, endPoint x: 712, endPoint y: 245, distance: 166.0
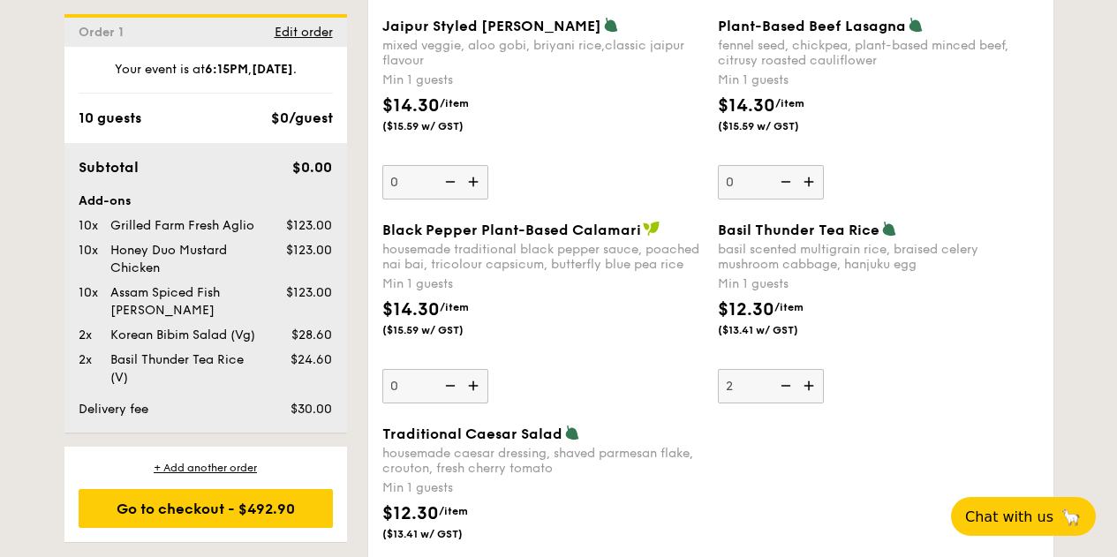
click at [712, 244] on div "Basil Thunder Tea Rice basil scented multigrain rice, braised celery mushroom c…" at bounding box center [879, 312] width 336 height 183
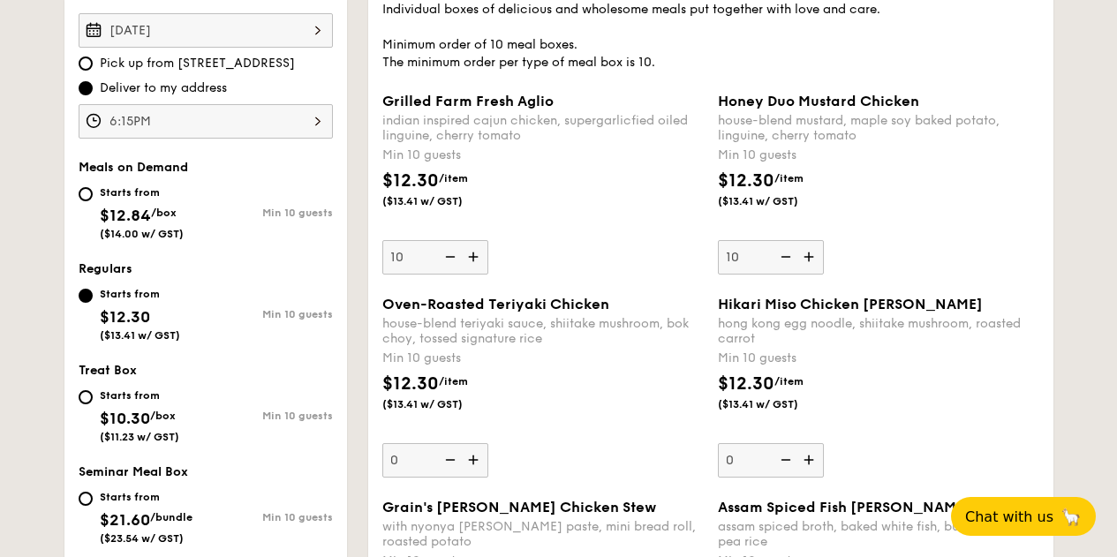
scroll to position [560, 0]
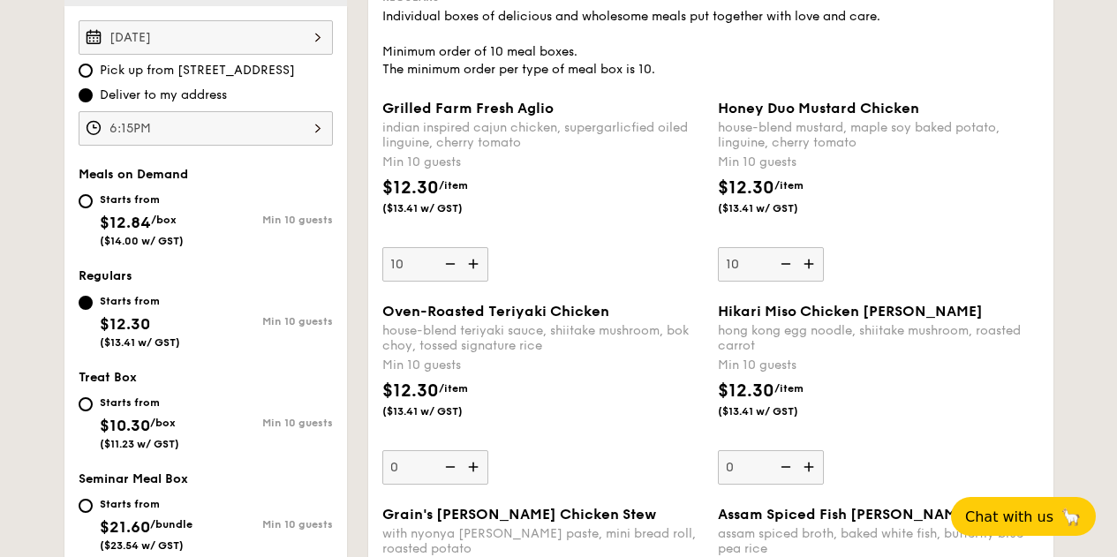
click at [1029, 230] on div "$12.30 /item ($13.41 w/ GST)" at bounding box center [879, 206] width 336 height 62
click at [824, 247] on input "10" at bounding box center [771, 264] width 106 height 34
drag, startPoint x: 375, startPoint y: 125, endPoint x: 560, endPoint y: 117, distance: 184.7
click at [560, 117] on div "Grilled Farm Fresh Aglio indian inspired cajun chicken, supergarlicfied oiled l…" at bounding box center [543, 191] width 336 height 182
click at [560, 117] on div "Grilled Farm Fresh Aglio" at bounding box center [542, 108] width 321 height 17
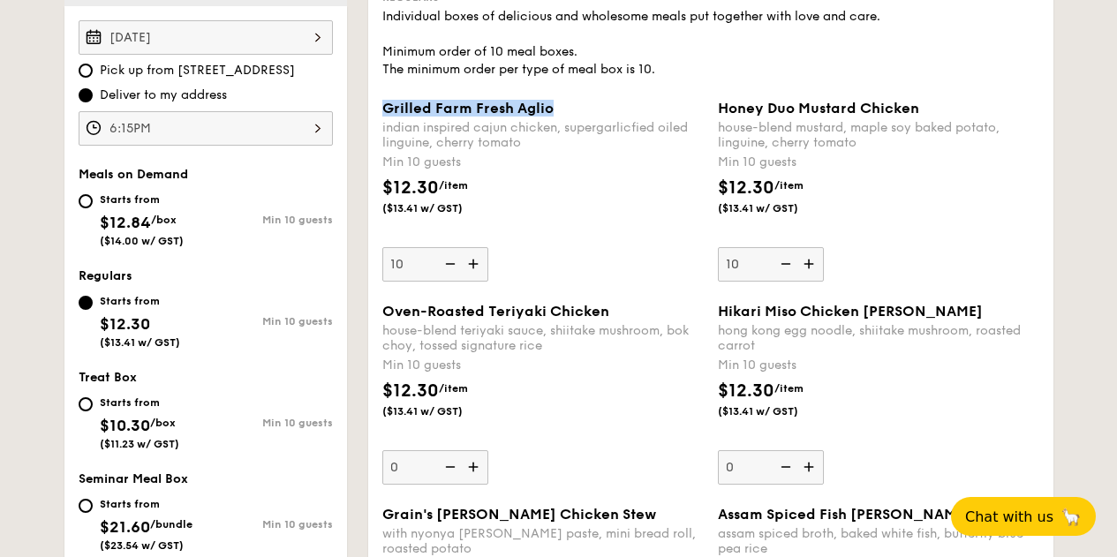
click at [488, 247] on input "10" at bounding box center [435, 264] width 106 height 34
click at [794, 277] on img at bounding box center [784, 264] width 26 height 34
click at [794, 277] on input "10" at bounding box center [771, 264] width 106 height 34
type input "0"
click at [794, 277] on img at bounding box center [784, 264] width 26 height 34
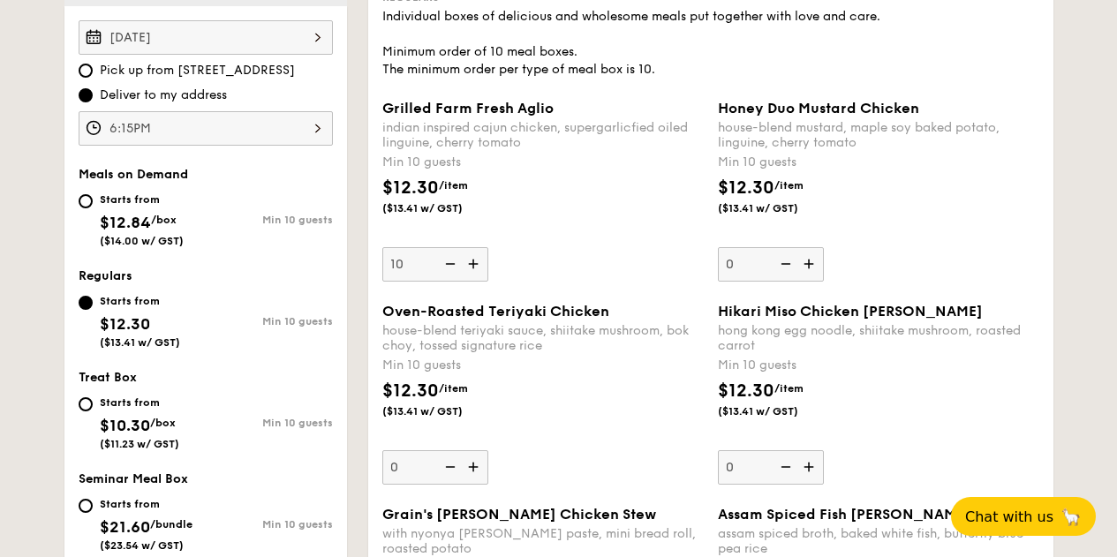
click at [794, 277] on input "0" at bounding box center [771, 264] width 106 height 34
click at [792, 276] on img at bounding box center [784, 264] width 26 height 34
click at [792, 276] on input "0" at bounding box center [771, 264] width 106 height 34
click at [792, 276] on img at bounding box center [784, 264] width 26 height 34
click at [792, 276] on input "0" at bounding box center [771, 264] width 106 height 34
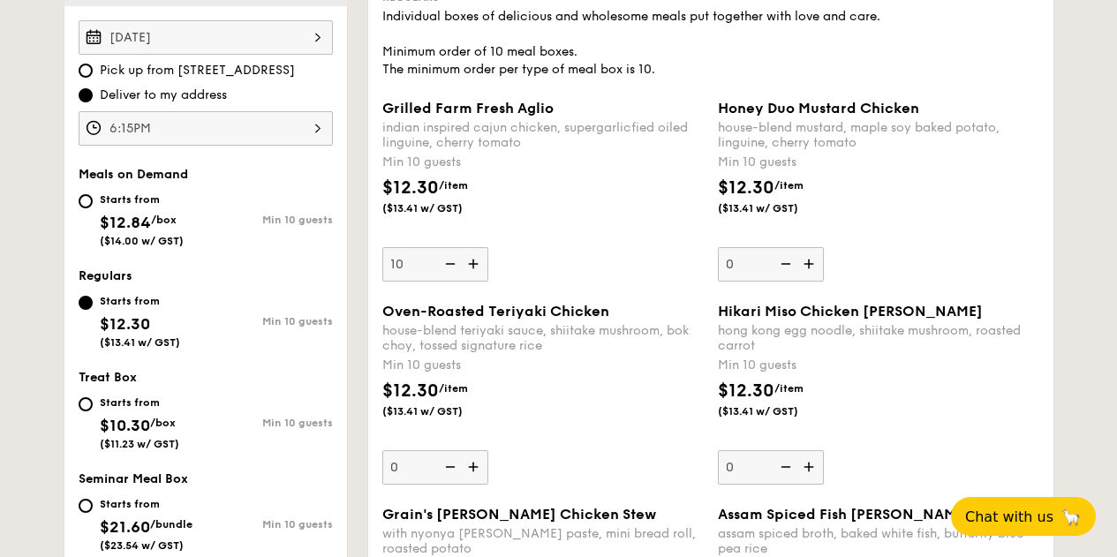
click at [410, 482] on input "0" at bounding box center [435, 467] width 106 height 34
click at [400, 485] on input "10" at bounding box center [435, 467] width 106 height 34
type input "10"
drag, startPoint x: 558, startPoint y: 125, endPoint x: 383, endPoint y: 132, distance: 175.0
click at [383, 117] on div "Grilled Farm Fresh Aglio" at bounding box center [542, 108] width 321 height 17
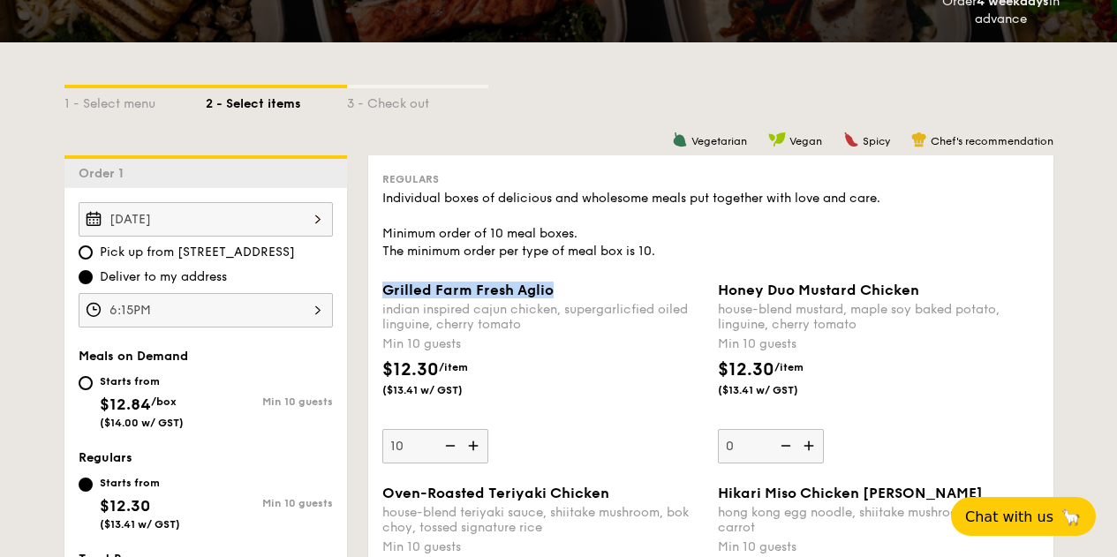
scroll to position [294, 0]
